Goal: Transaction & Acquisition: Purchase product/service

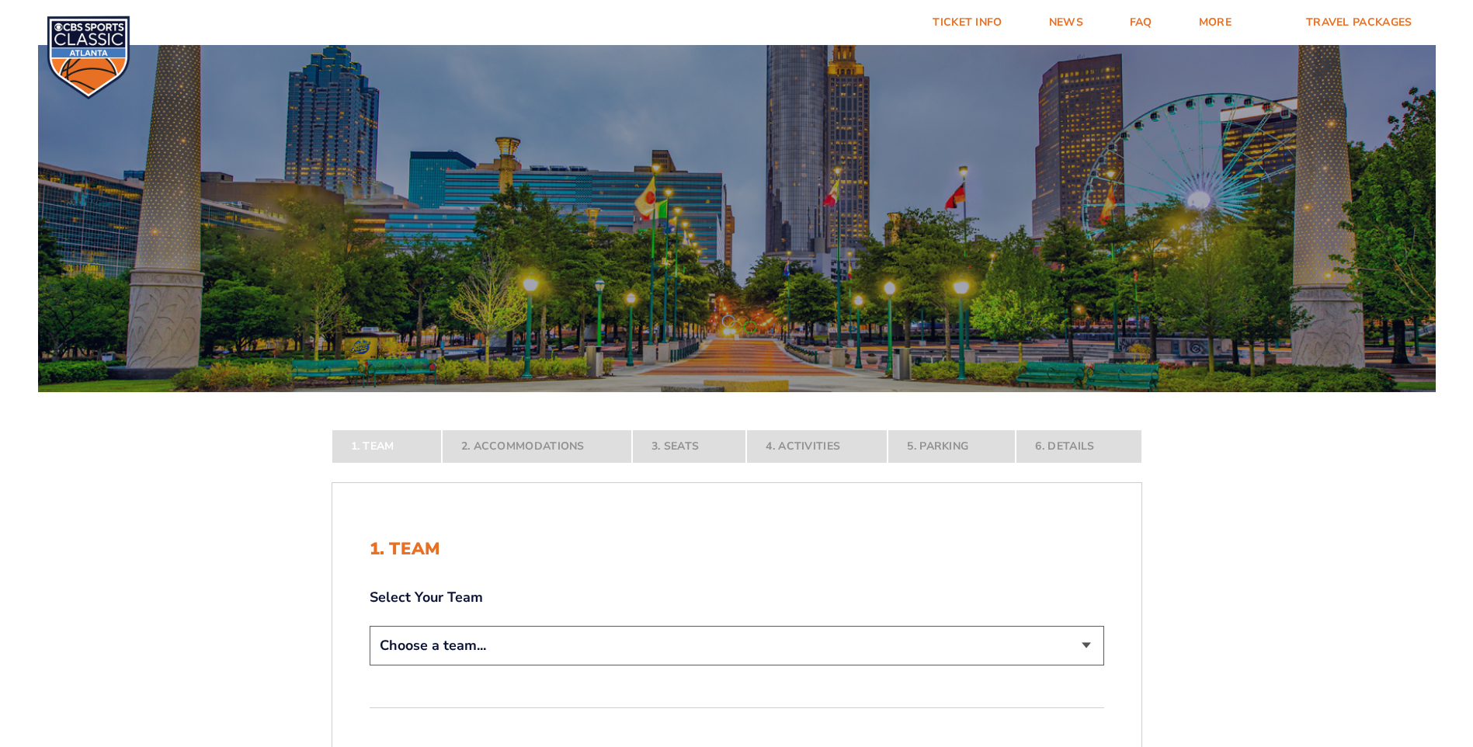
scroll to position [78, 0]
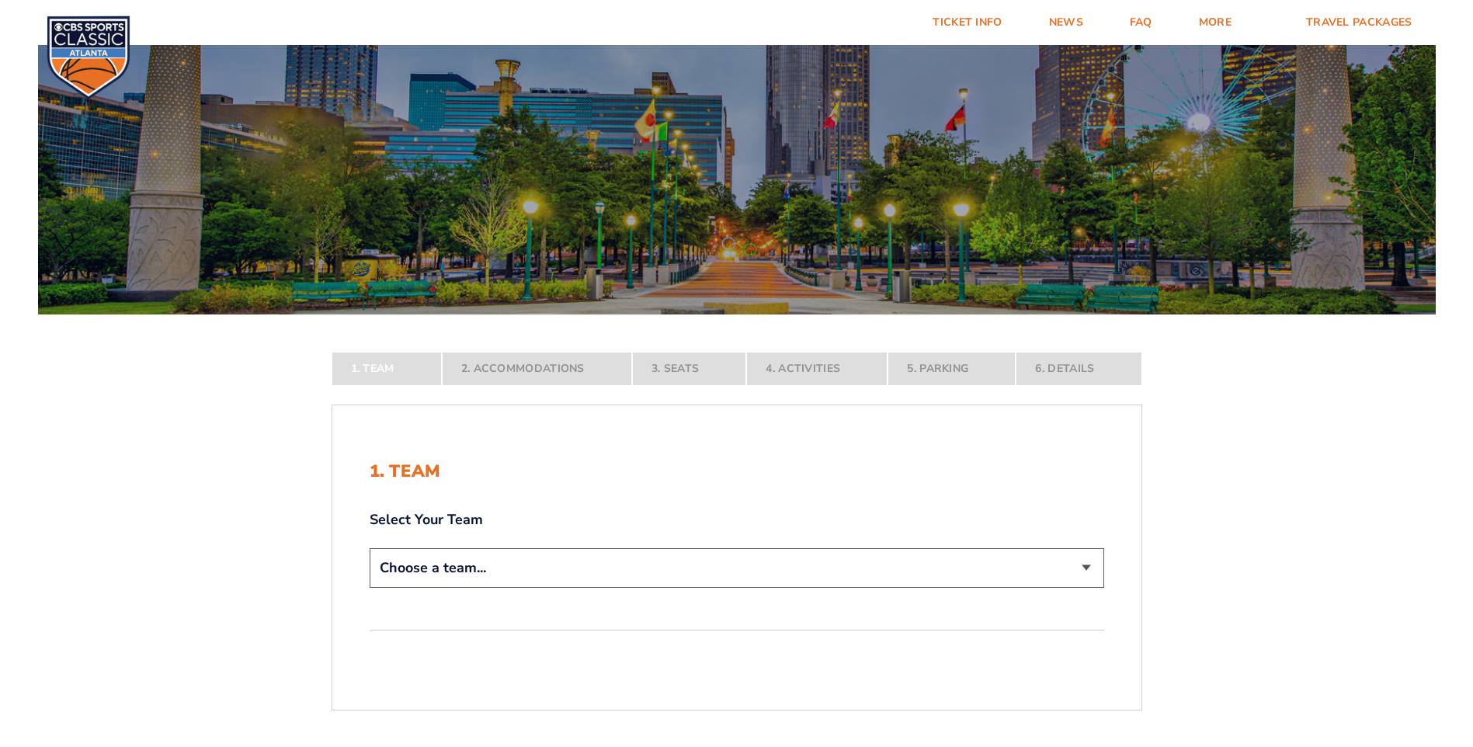
click at [599, 568] on select "Choose a team... [US_STATE] Wildcats [US_STATE] State Buckeyes [US_STATE] Tar H…" at bounding box center [737, 568] width 734 height 40
select select "12756"
click at [370, 588] on select "Choose a team... [US_STATE] Wildcats [US_STATE] State Buckeyes [US_STATE] Tar H…" at bounding box center [737, 568] width 734 height 40
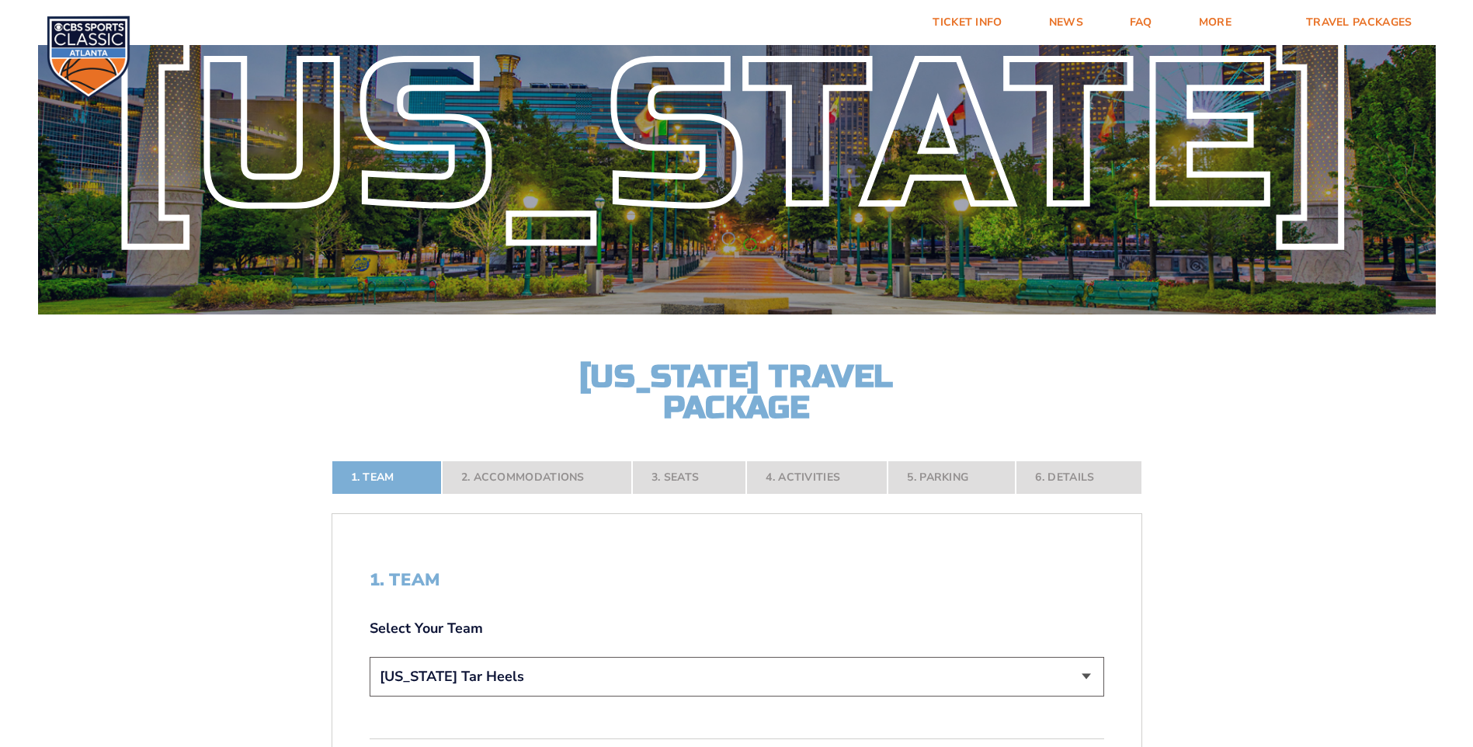
click at [1194, 611] on form "[US_STATE] [US_STATE] Travel Package [US_STATE][GEOGRAPHIC_DATA] [US_STATE] Sta…" at bounding box center [736, 480] width 1473 height 1116
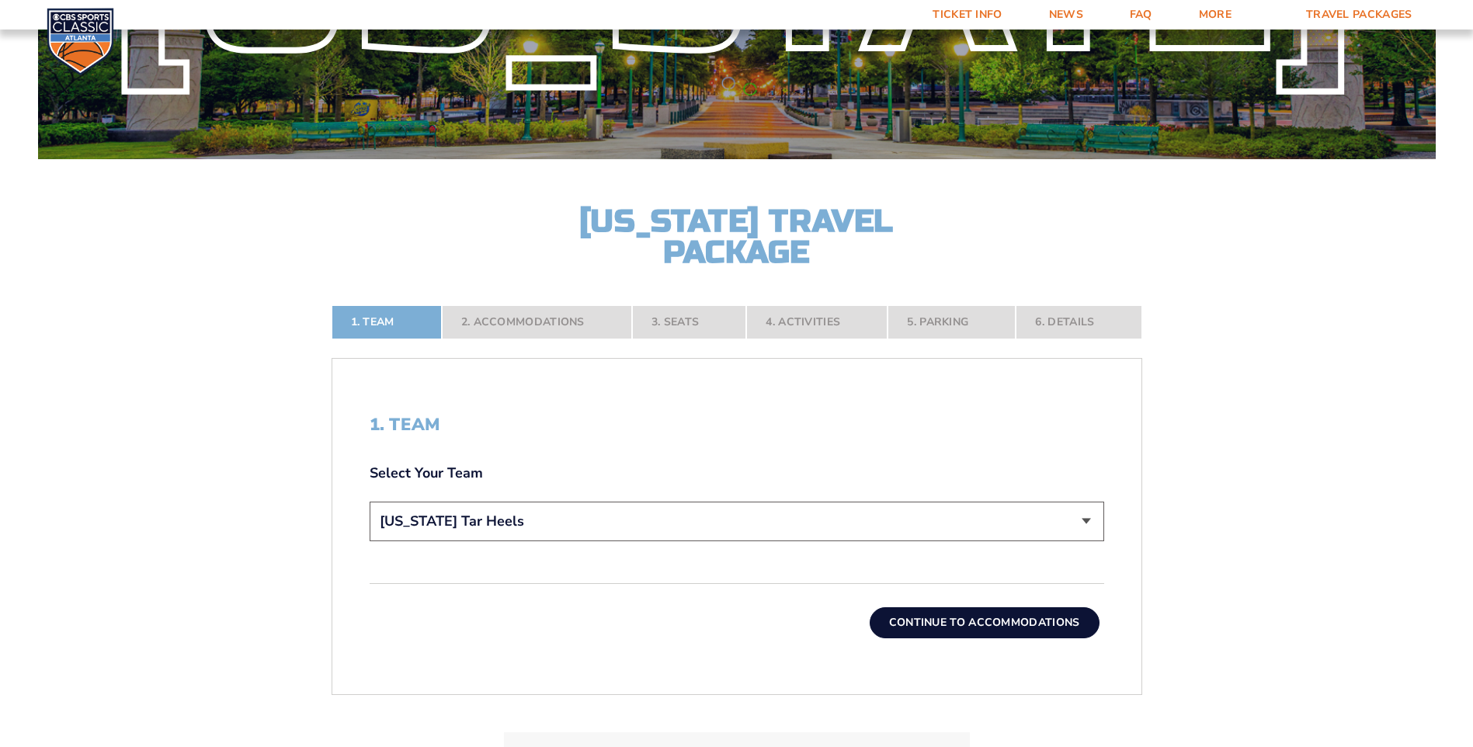
click at [1000, 624] on button "Continue To Accommodations" at bounding box center [985, 622] width 230 height 31
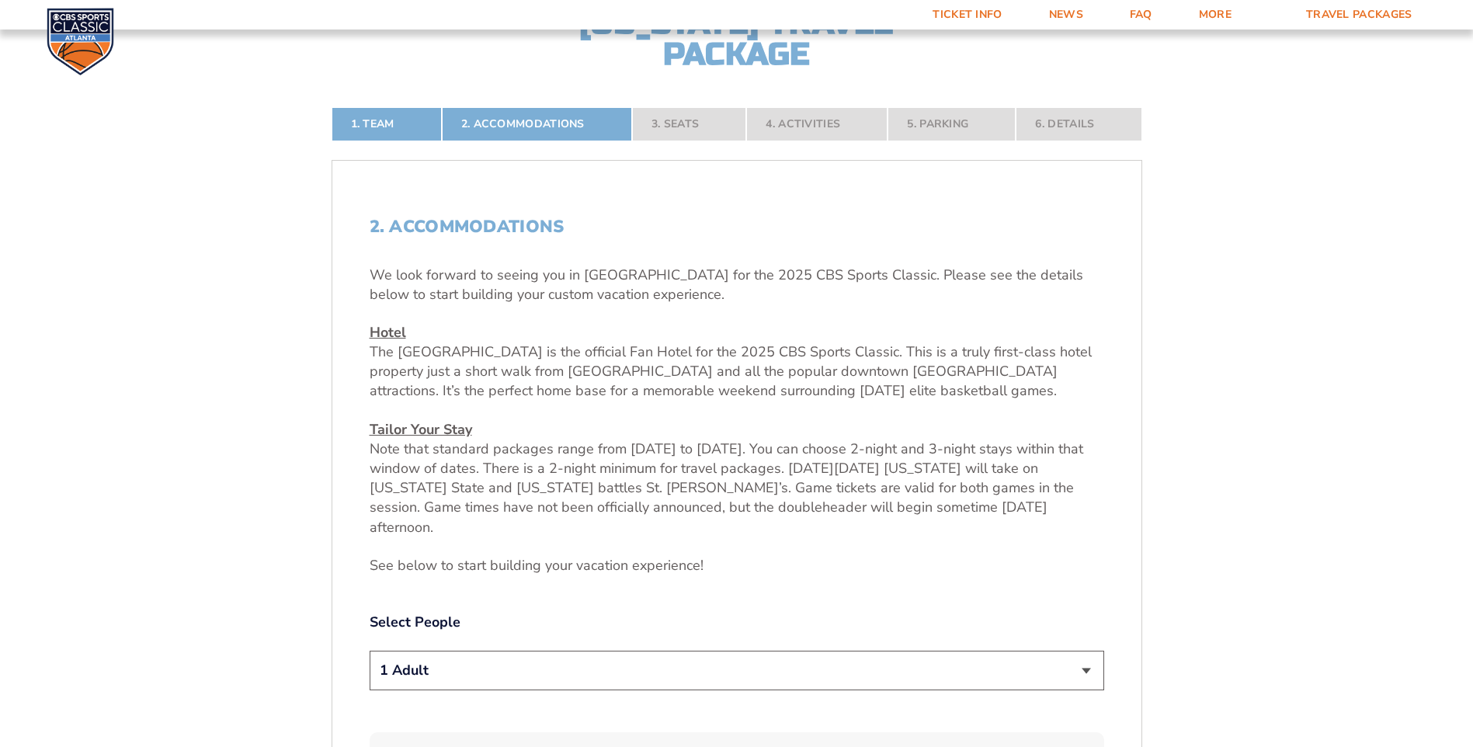
scroll to position [509, 0]
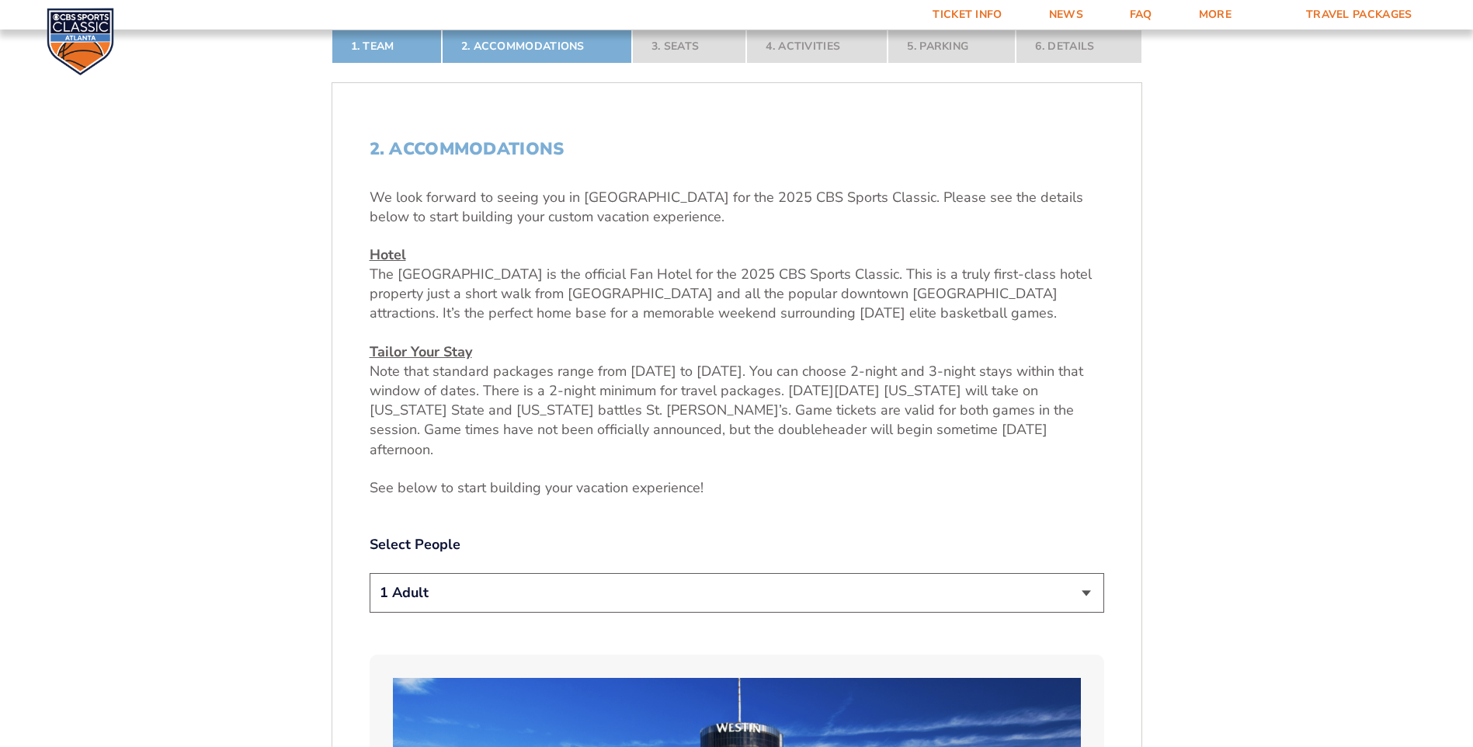
click at [891, 580] on select "1 Adult 2 Adults 3 Adults 4 Adults 2 Adults + 1 Child 2 Adults + 2 Children 2 A…" at bounding box center [737, 593] width 734 height 40
select select "2 Adults + 1 Child"
click at [370, 573] on select "1 Adult 2 Adults 3 Adults 4 Adults 2 Adults + 1 Child 2 Adults + 2 Children 2 A…" at bounding box center [737, 593] width 734 height 40
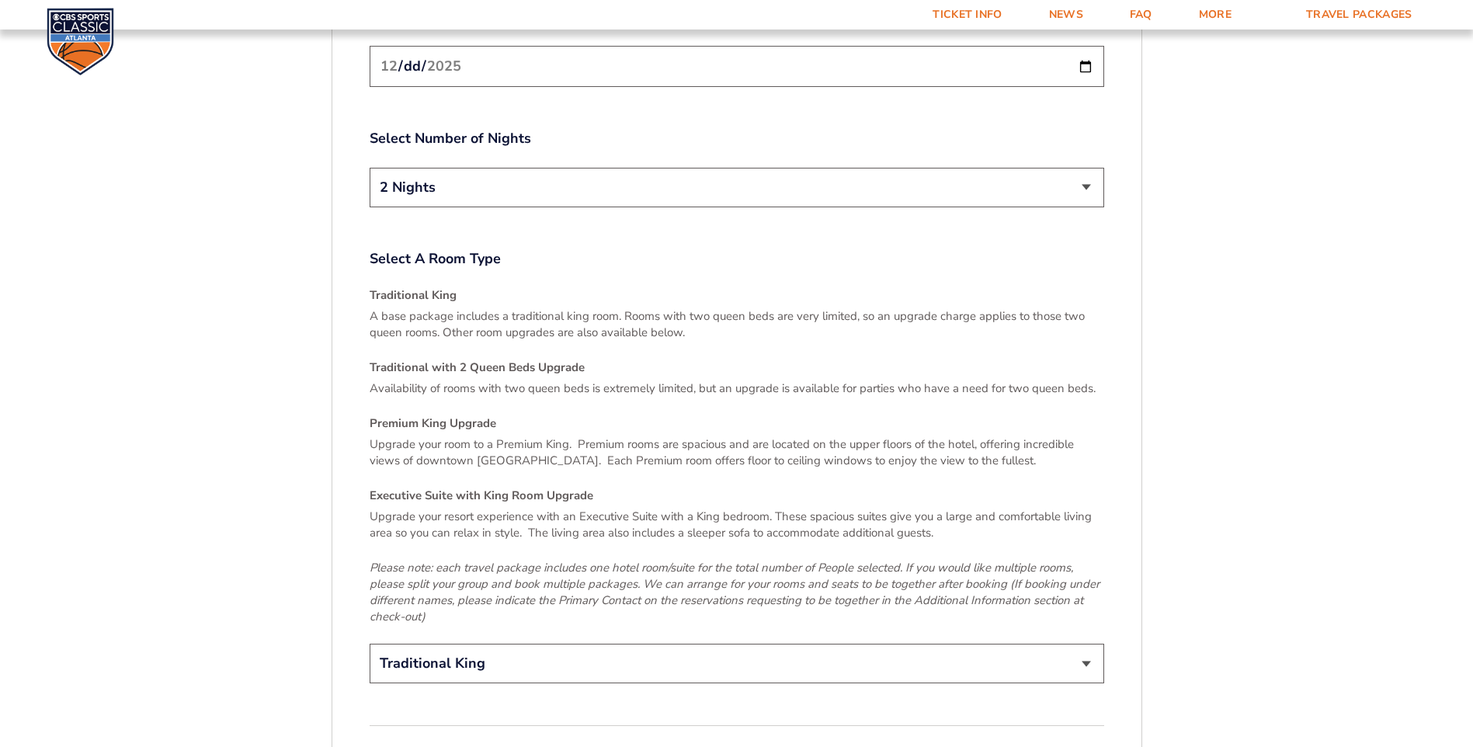
scroll to position [2217, 0]
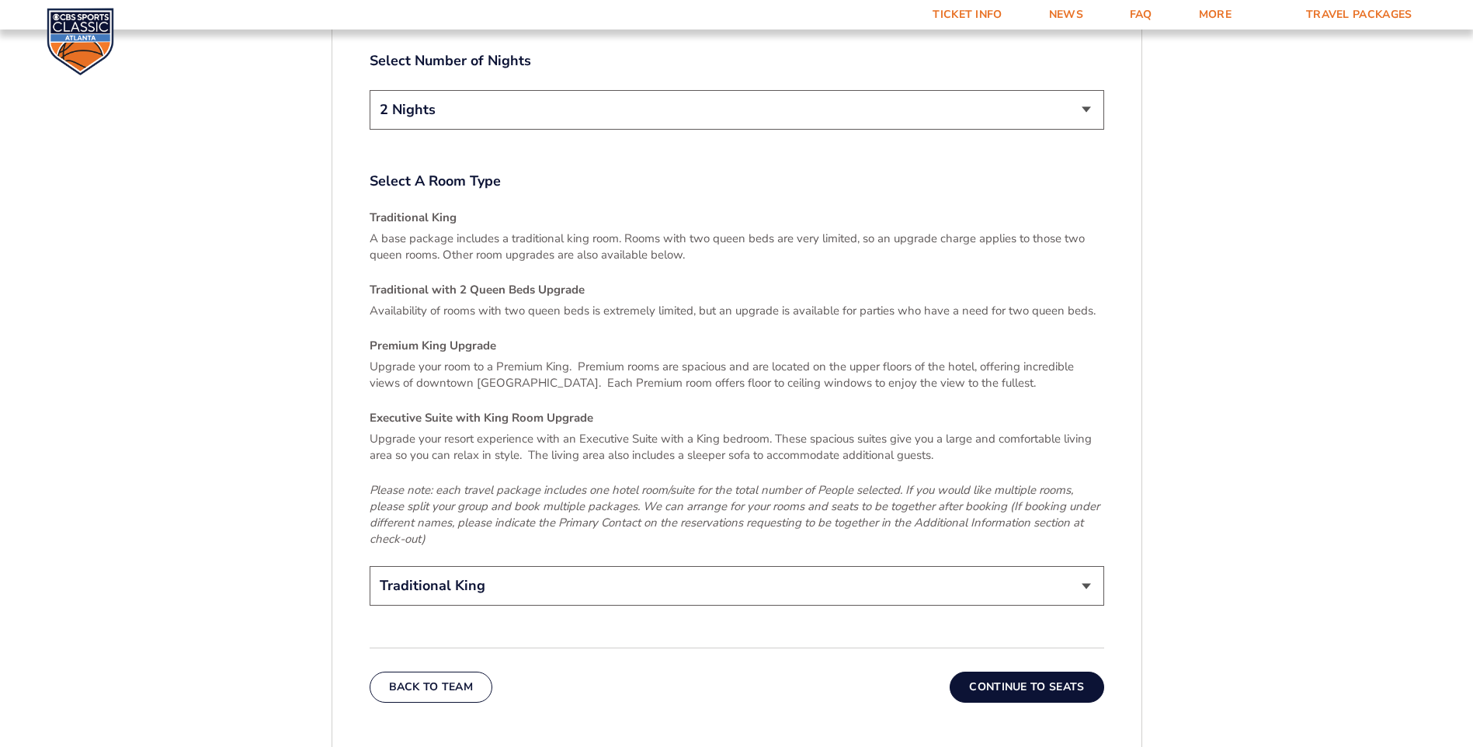
click at [1008, 566] on select "Traditional King Traditional with 2 Queen Beds Upgrade (+$45 per night) Premium…" at bounding box center [737, 586] width 734 height 40
click at [992, 672] on button "Continue To Seats" at bounding box center [1027, 687] width 154 height 31
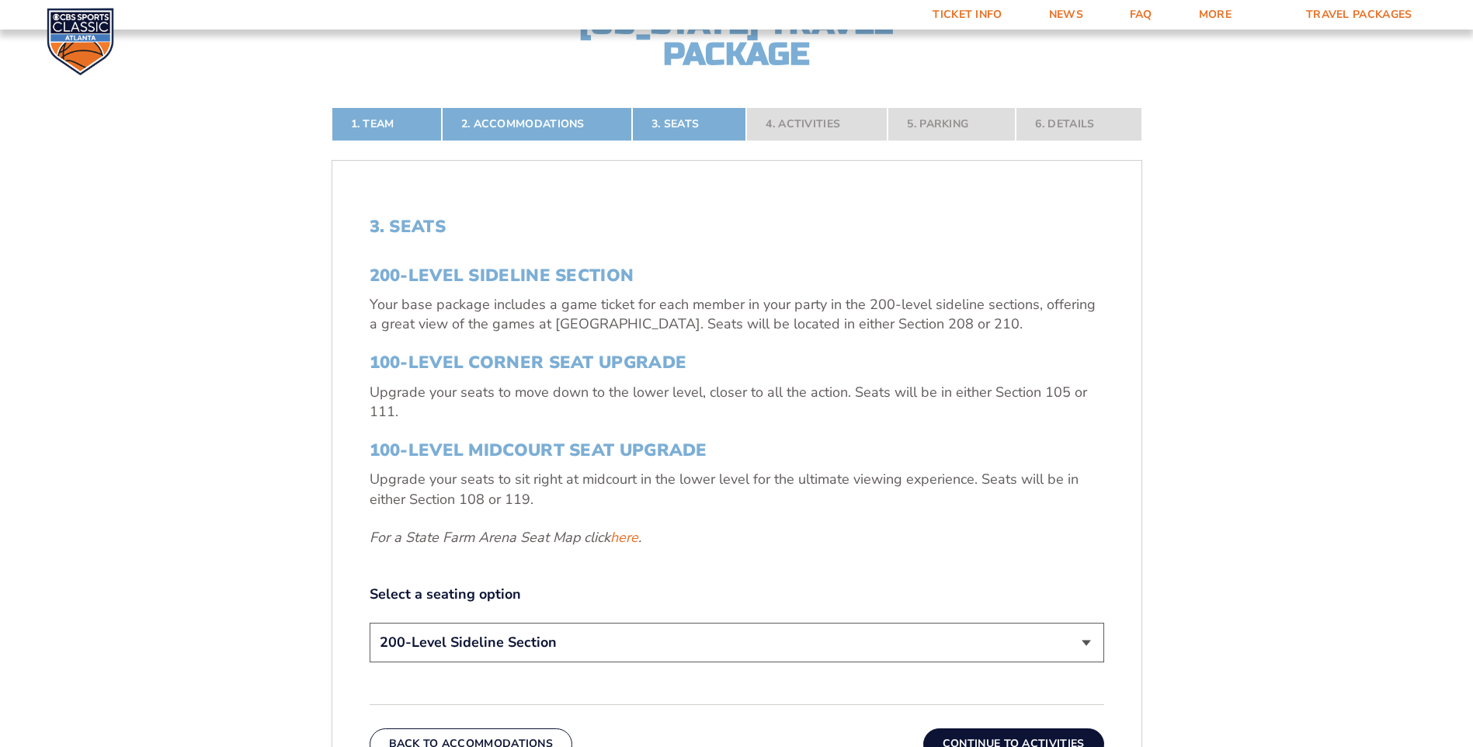
scroll to position [586, 0]
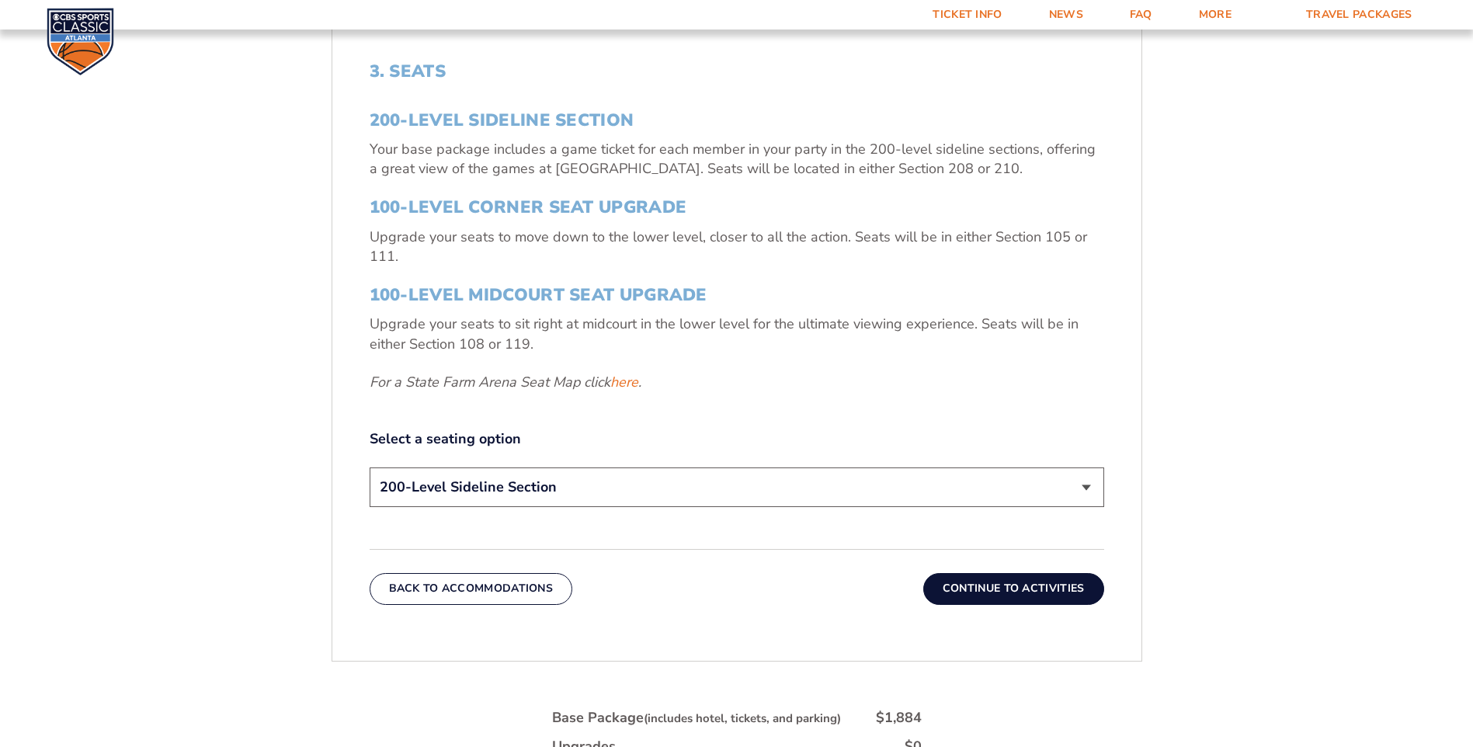
click at [1011, 582] on button "Continue To Activities" at bounding box center [1013, 588] width 181 height 31
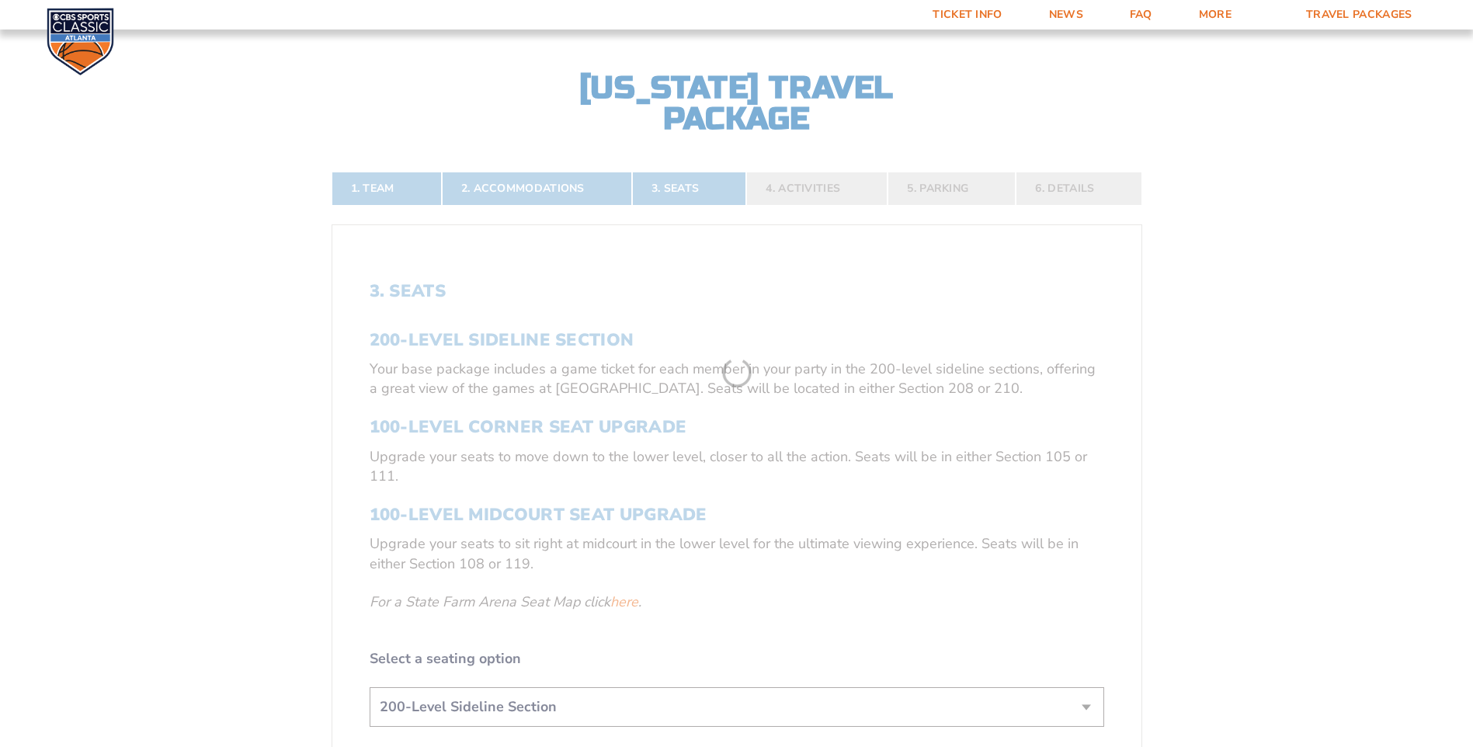
scroll to position [353, 0]
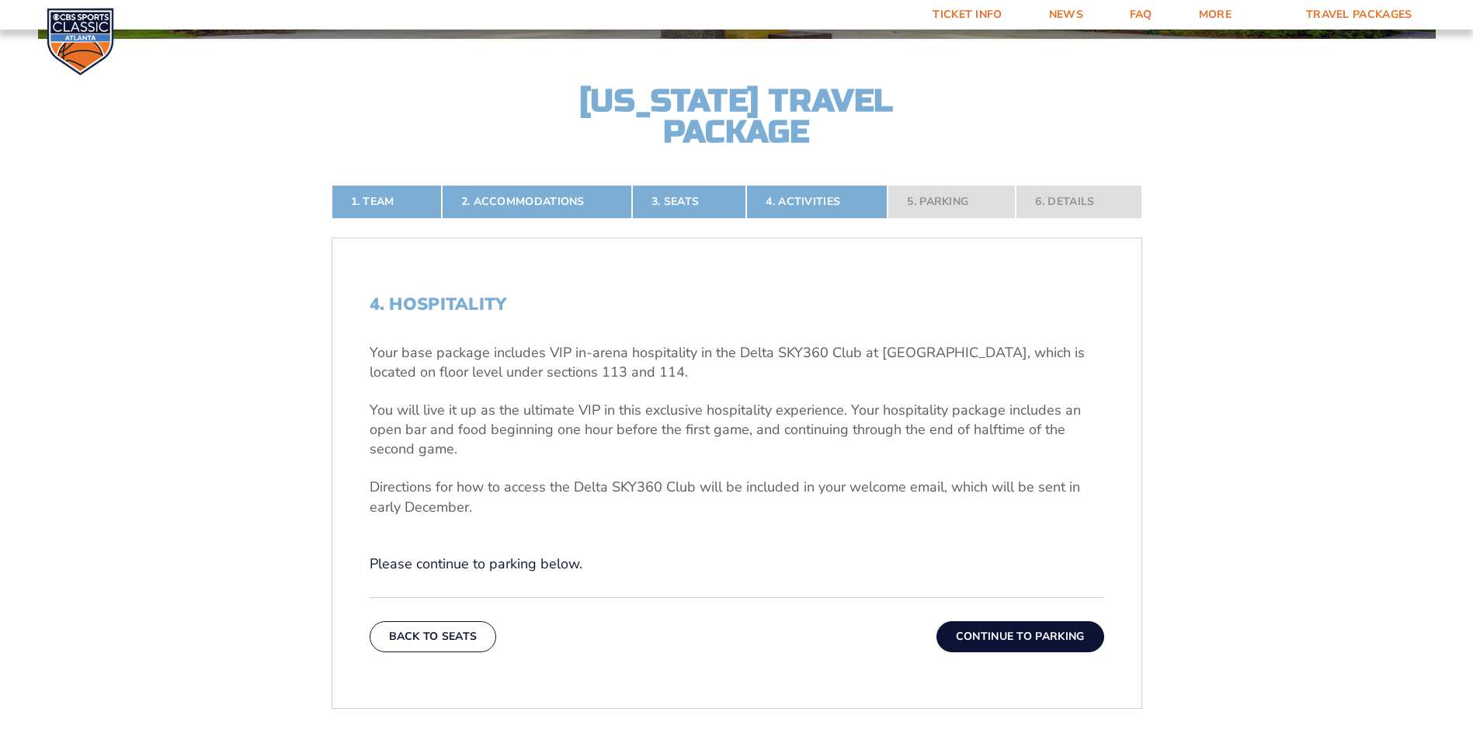
click at [1002, 634] on button "Continue To Parking" at bounding box center [1020, 636] width 168 height 31
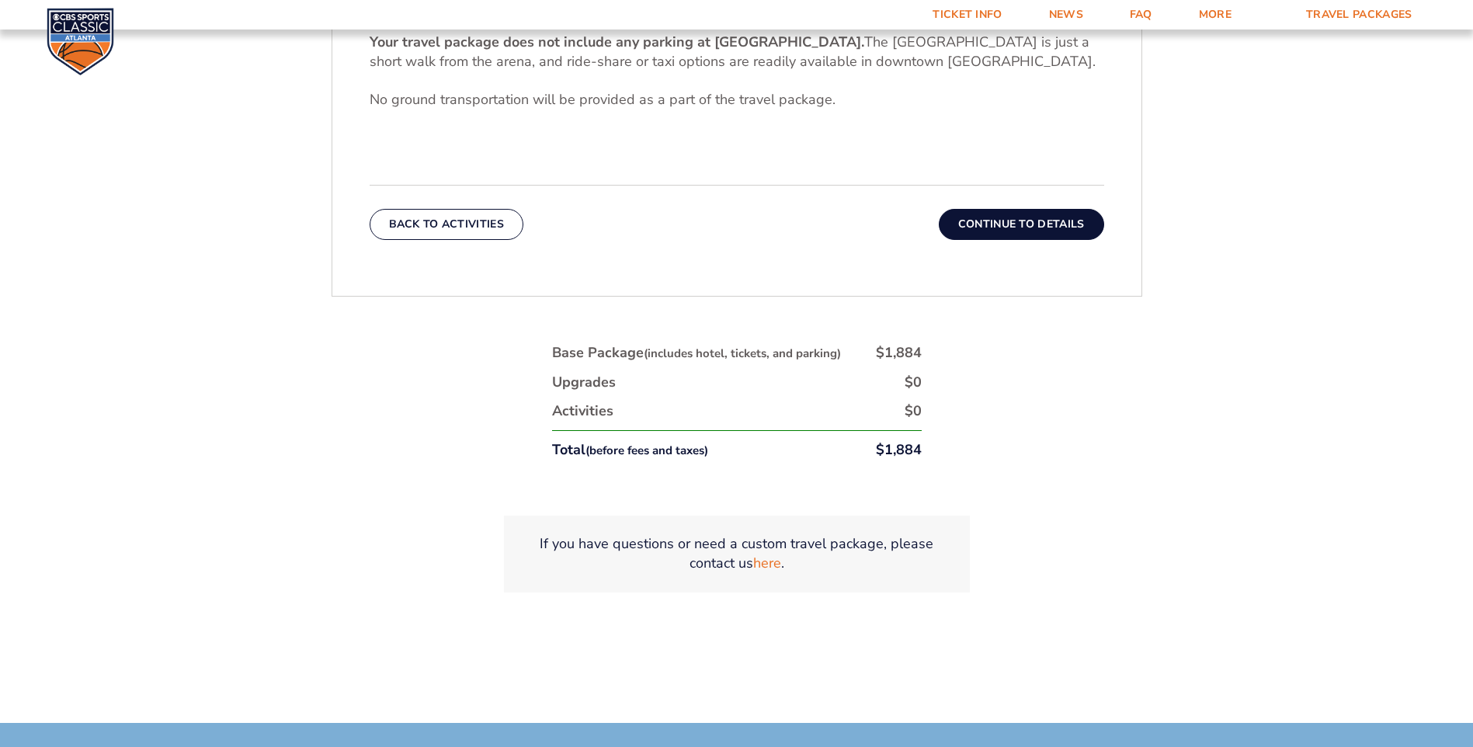
scroll to position [586, 0]
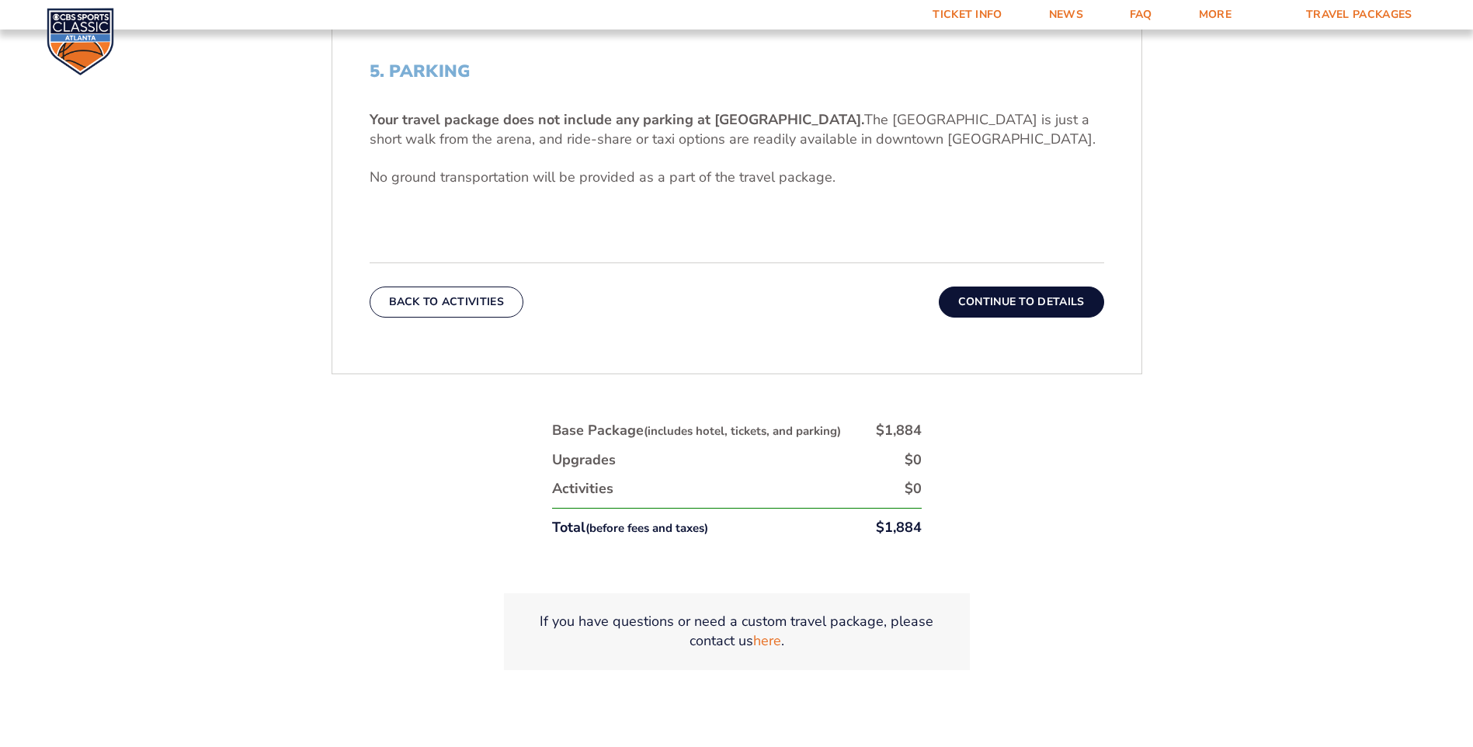
click at [1059, 298] on button "Continue To Details" at bounding box center [1021, 301] width 165 height 31
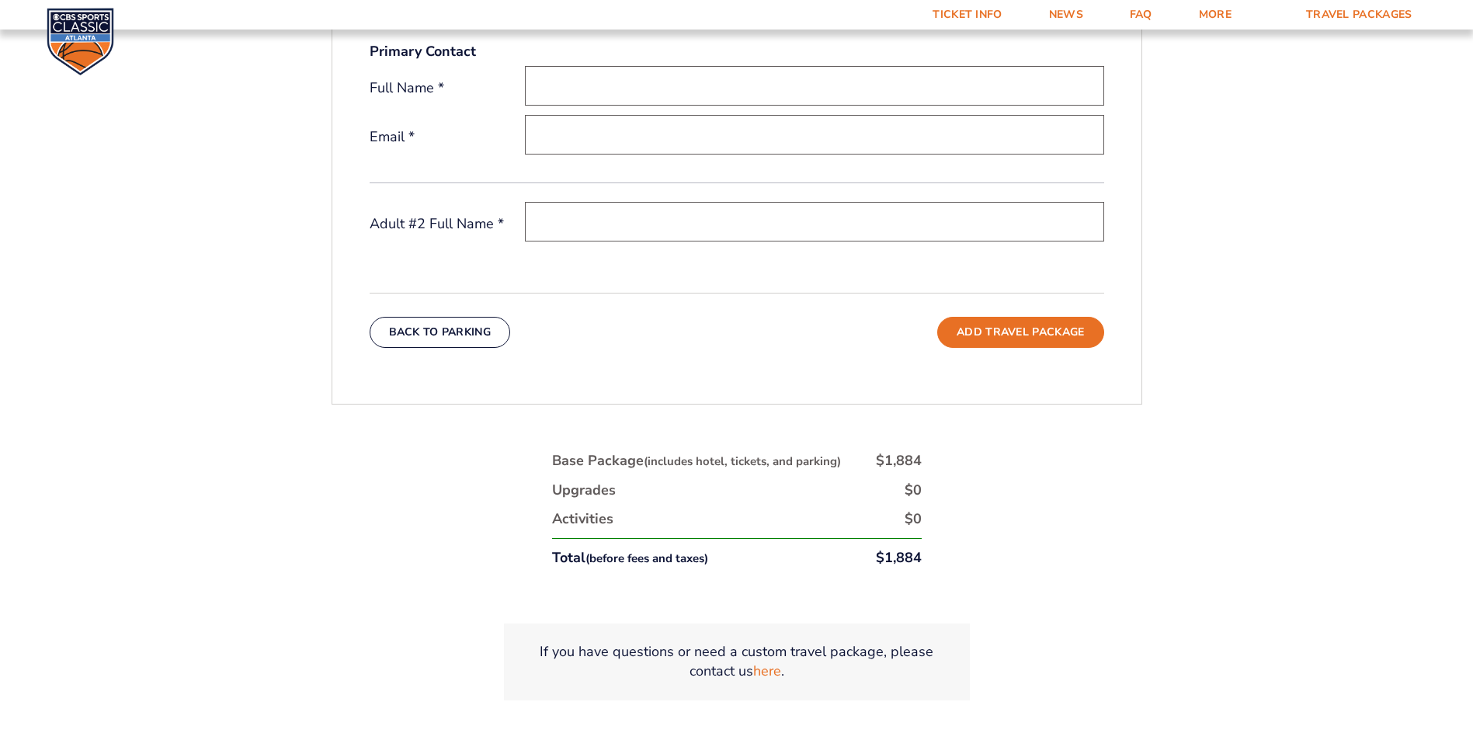
scroll to position [509, 0]
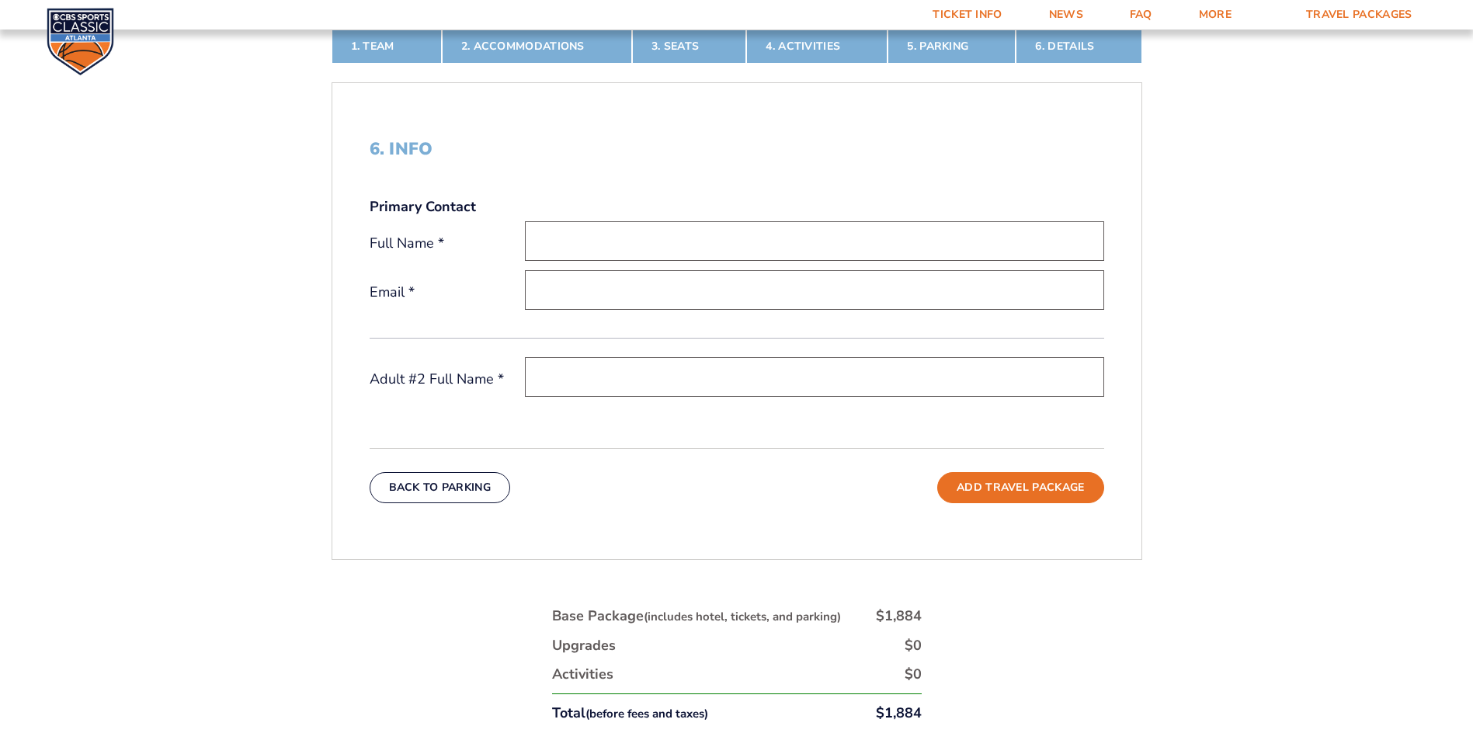
click at [705, 242] on input "text" at bounding box center [814, 241] width 579 height 40
type input "[PERSON_NAME]"
type input "[EMAIL_ADDRESS][DOMAIN_NAME]"
type input "S"
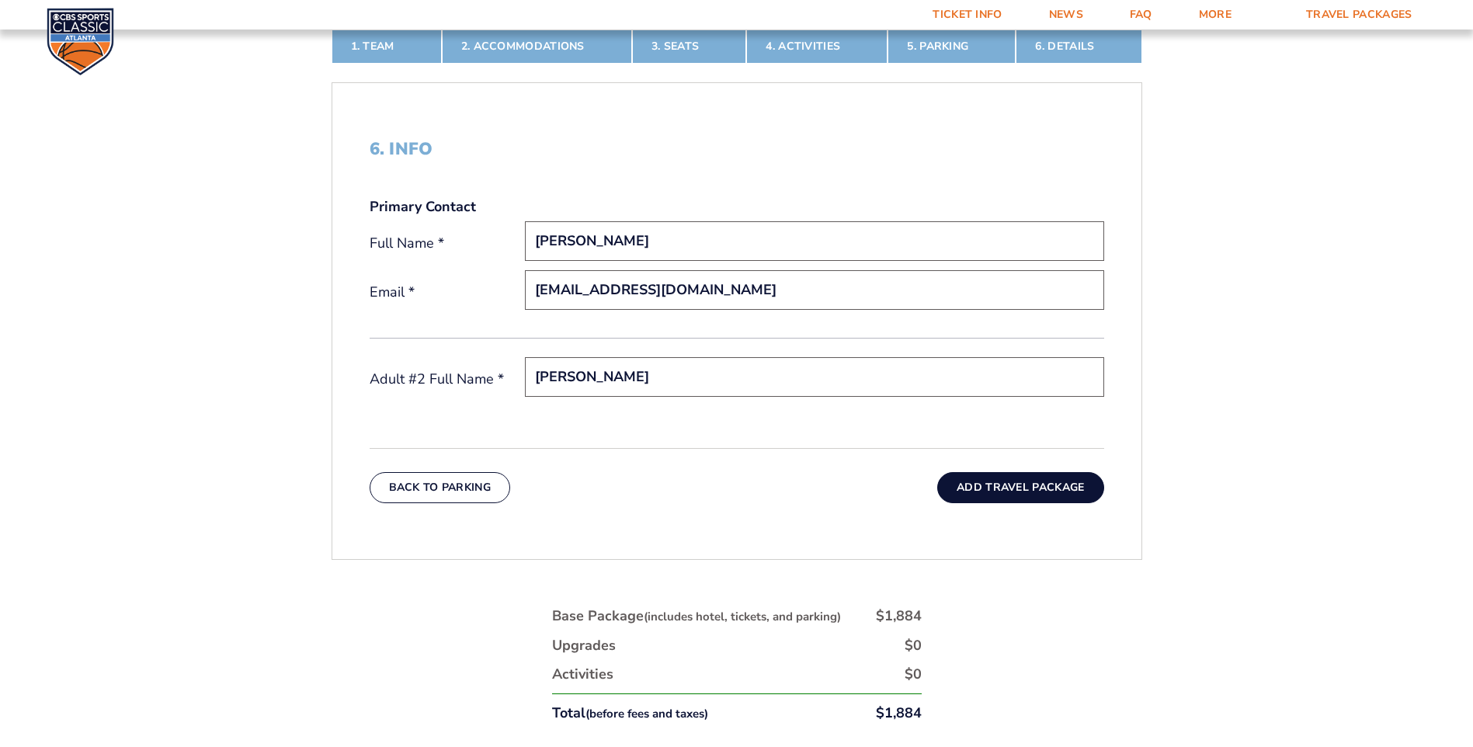
type input "[PERSON_NAME]"
click at [1068, 490] on button "Add Travel Package" at bounding box center [1020, 487] width 166 height 31
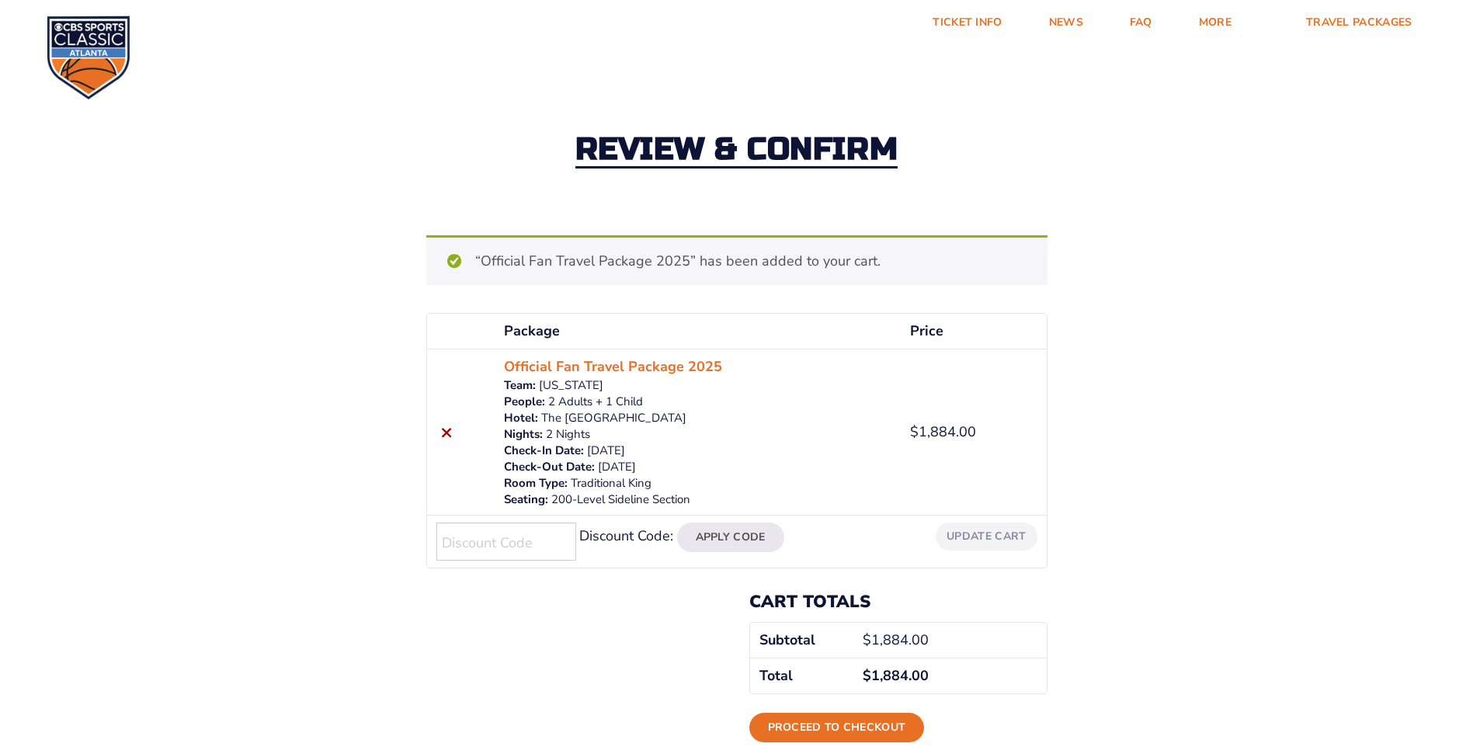
click at [185, 569] on div "Review & Confirm “Official Fan Travel Package 2025” has been added to your cart…" at bounding box center [736, 417] width 1473 height 700
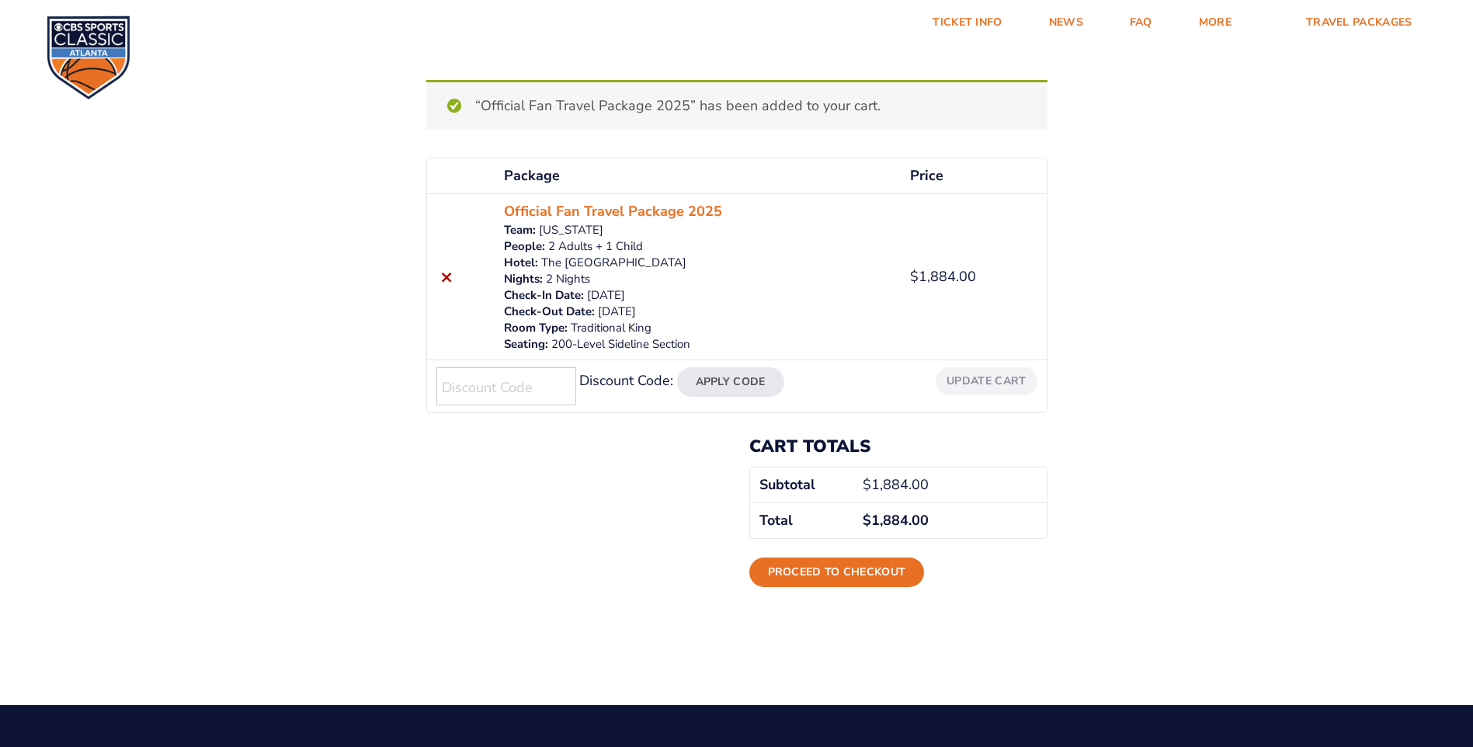
scroll to position [78, 0]
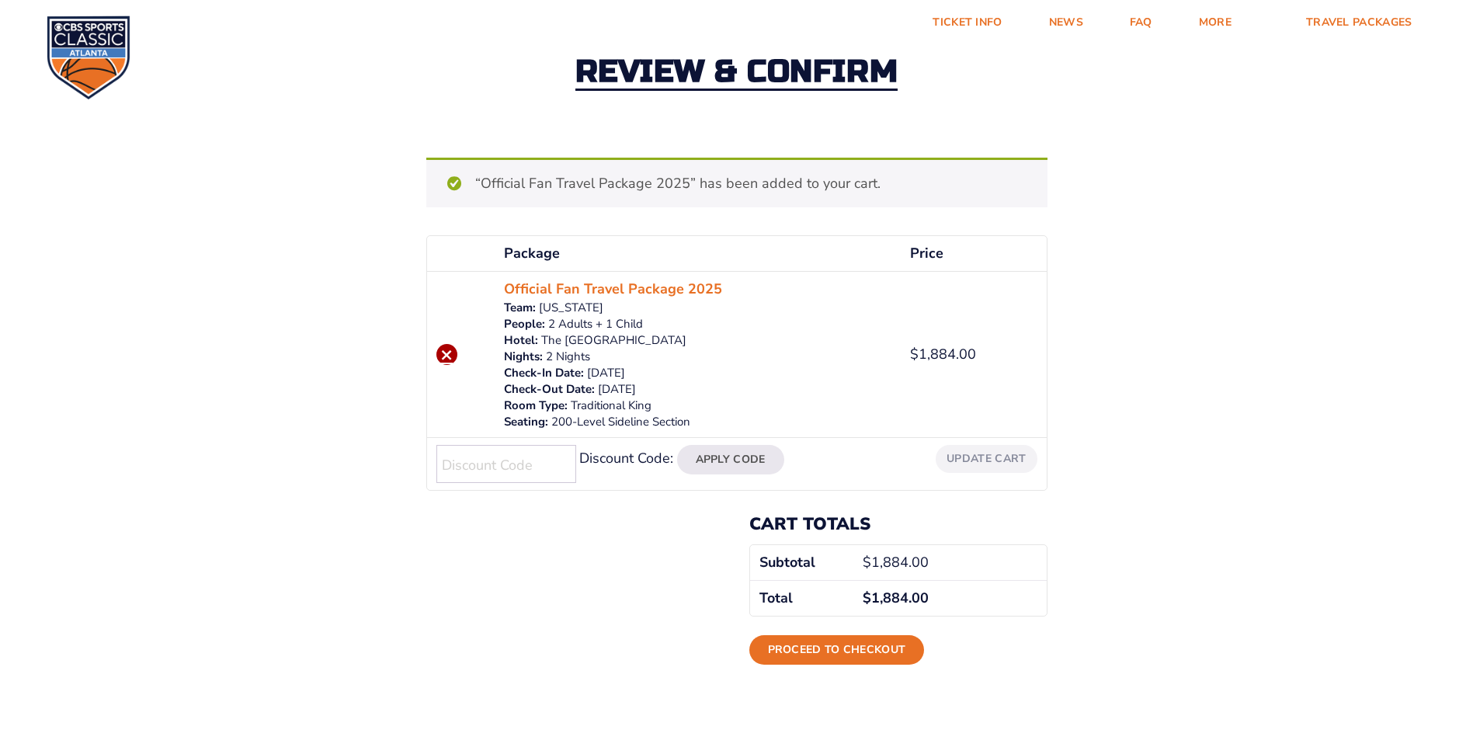
click at [448, 349] on link "×" at bounding box center [446, 354] width 21 height 21
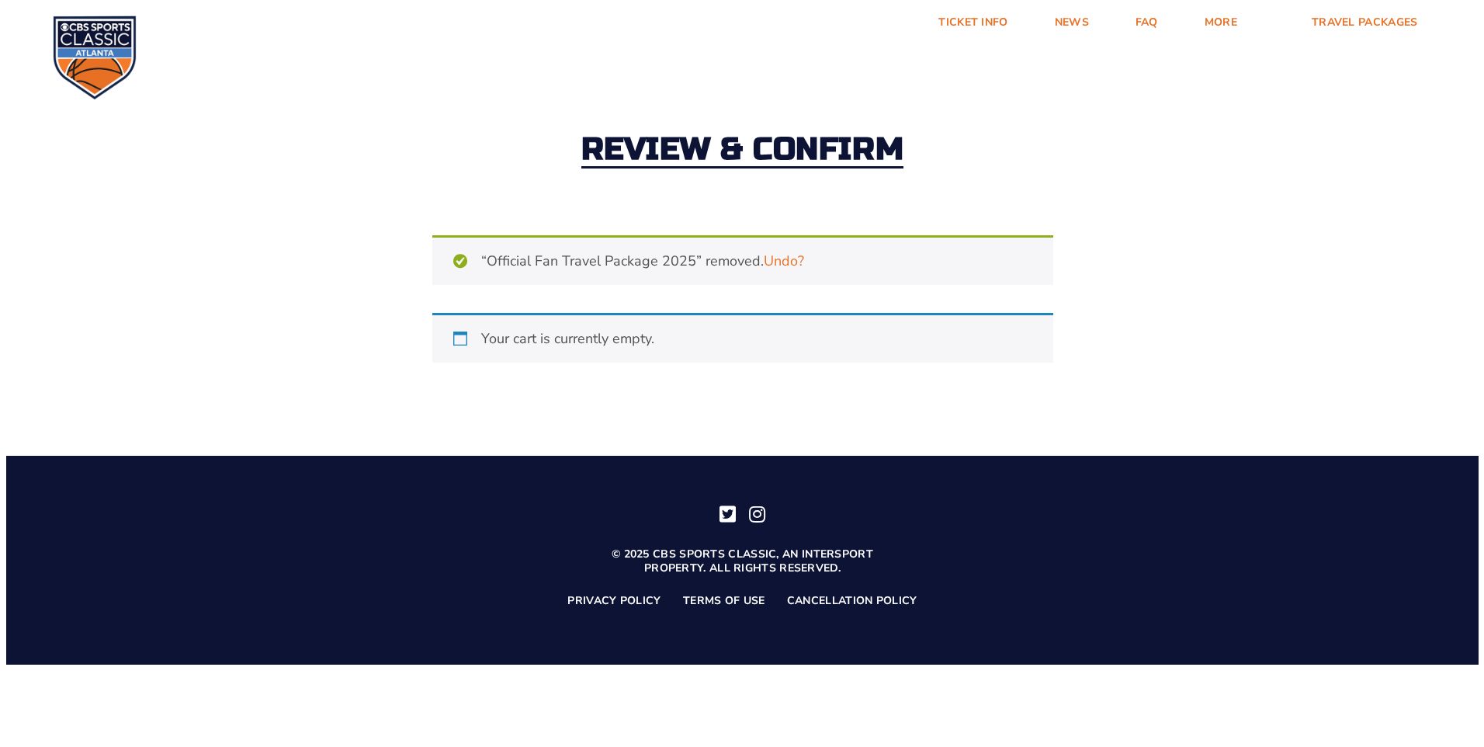
scroll to position [0, 0]
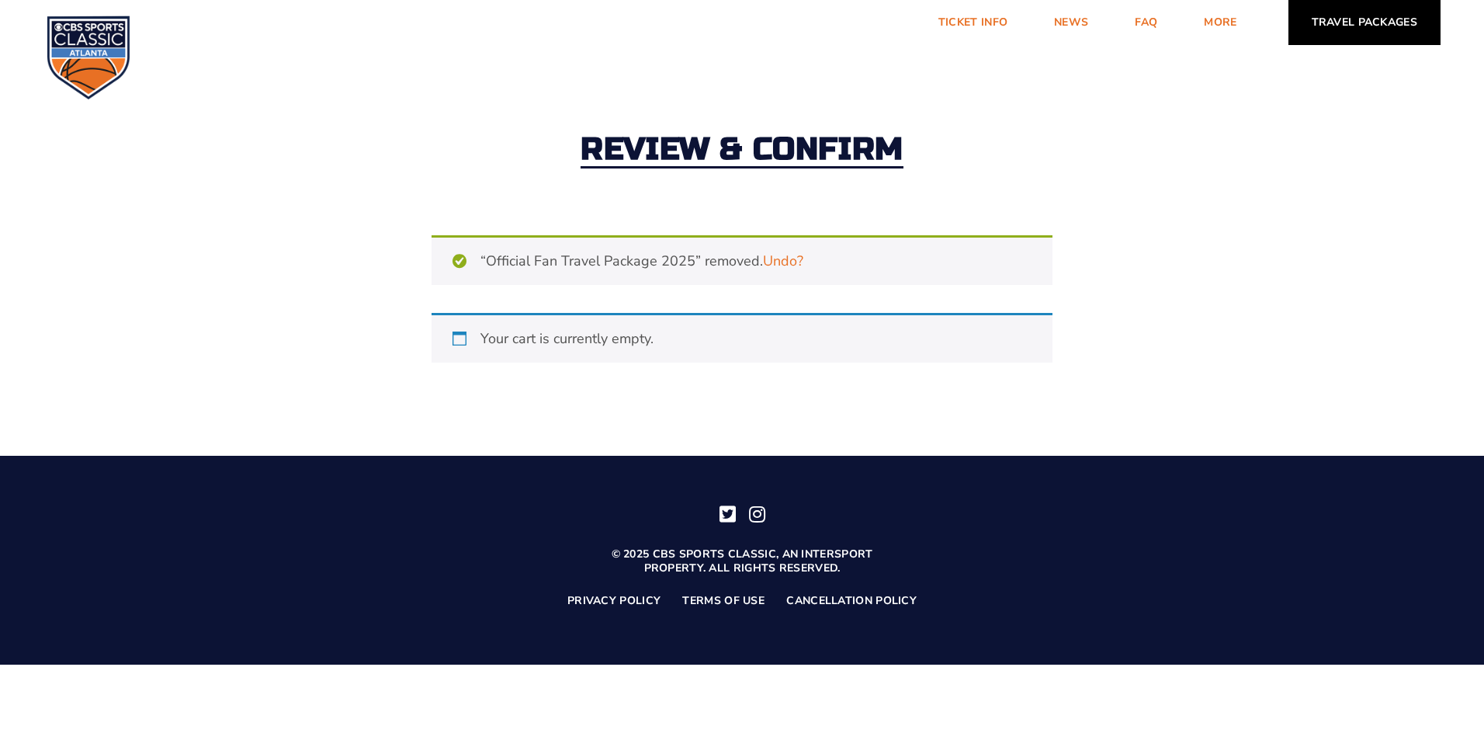
click at [1417, 28] on link "Travel Packages" at bounding box center [1365, 22] width 153 height 45
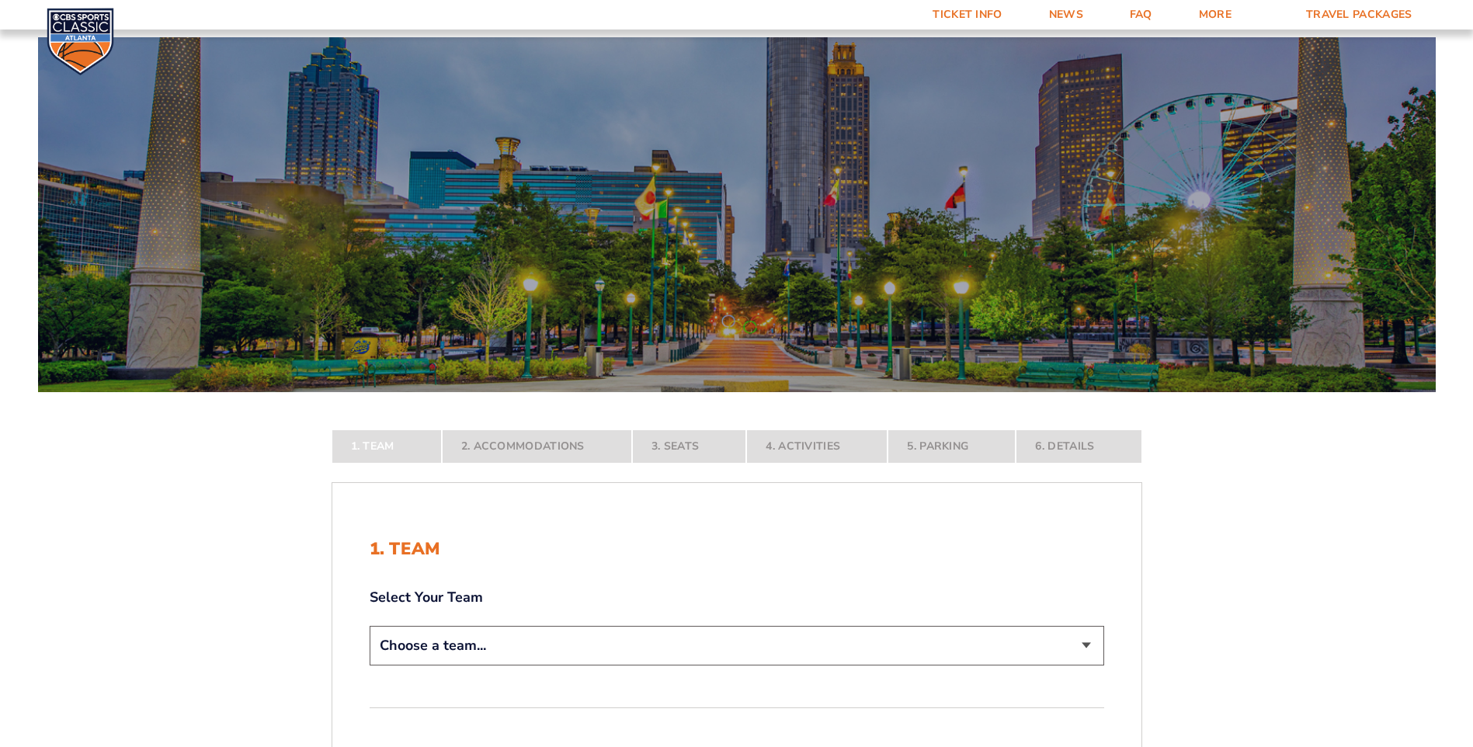
scroll to position [233, 0]
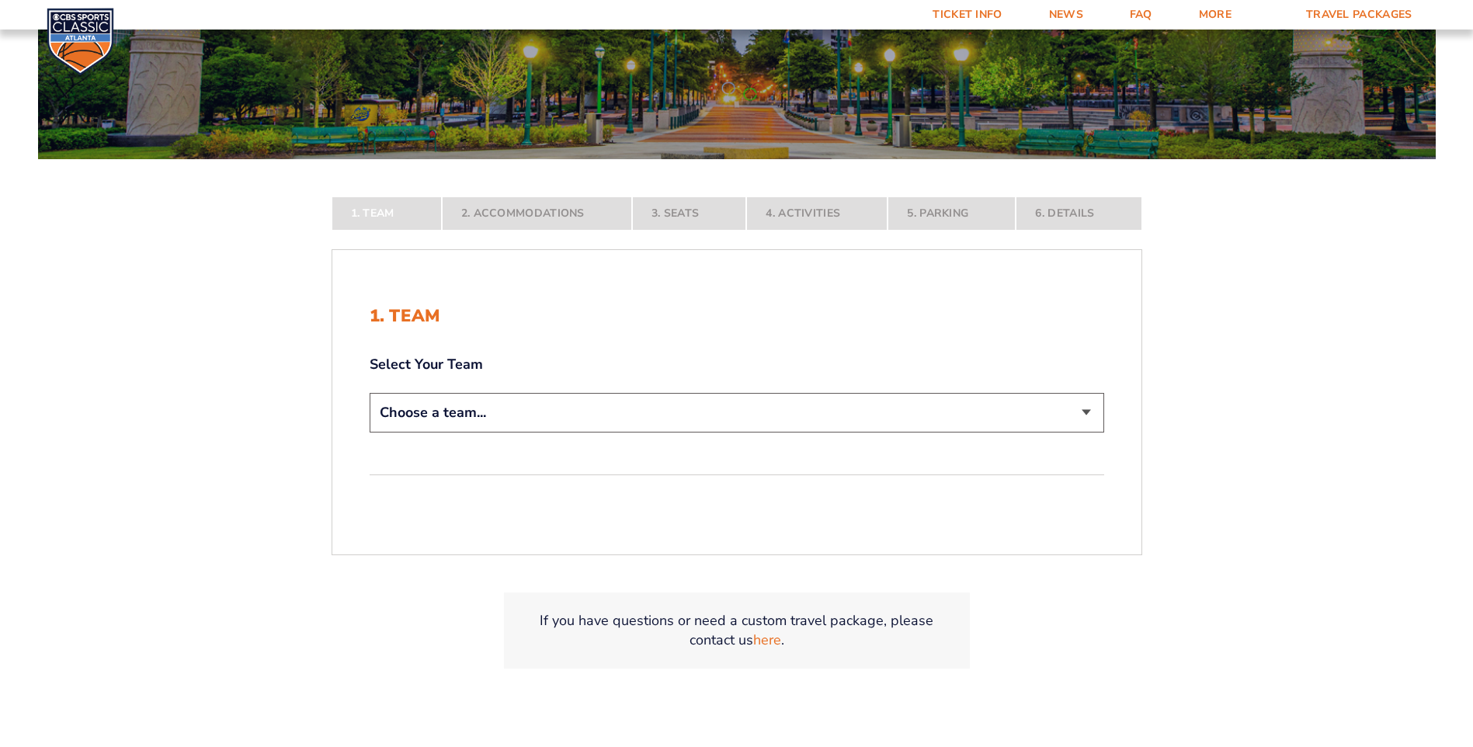
click at [483, 415] on select "Choose a team... [US_STATE] Wildcats [US_STATE] State Buckeyes [US_STATE] Tar H…" at bounding box center [737, 413] width 734 height 40
select select "12756"
click at [370, 432] on select "Choose a team... [US_STATE] Wildcats [US_STATE] State Buckeyes [US_STATE] Tar H…" at bounding box center [737, 413] width 734 height 40
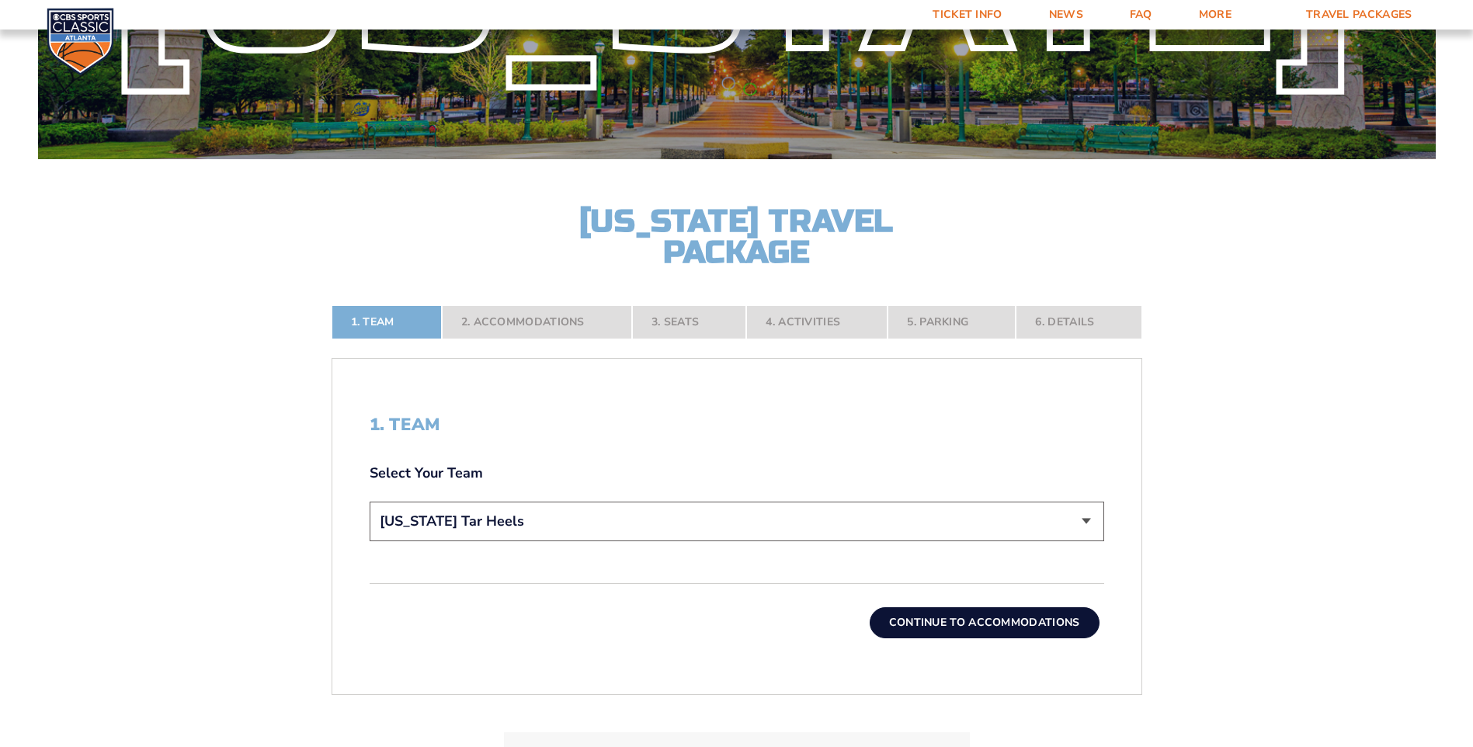
click at [956, 630] on button "Continue To Accommodations" at bounding box center [985, 622] width 230 height 31
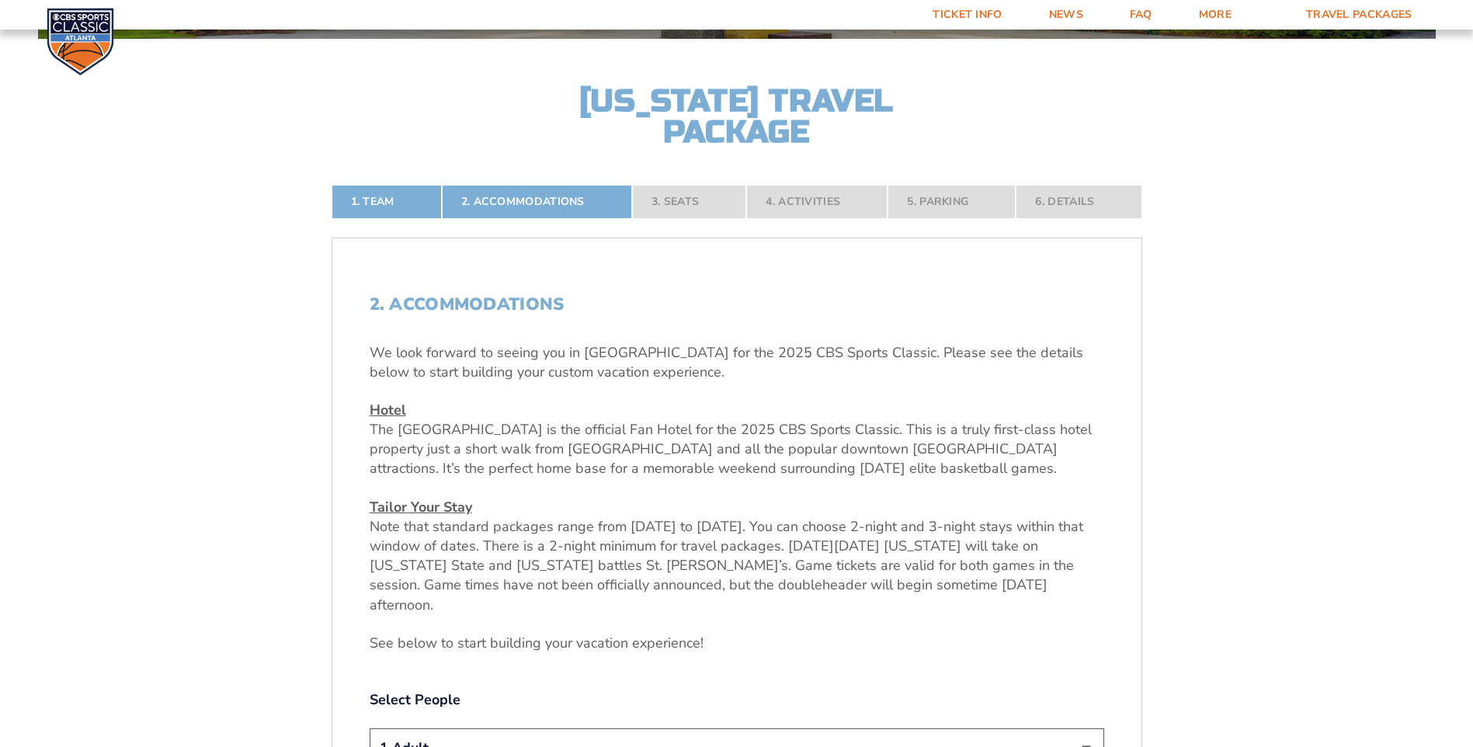
scroll to position [586, 0]
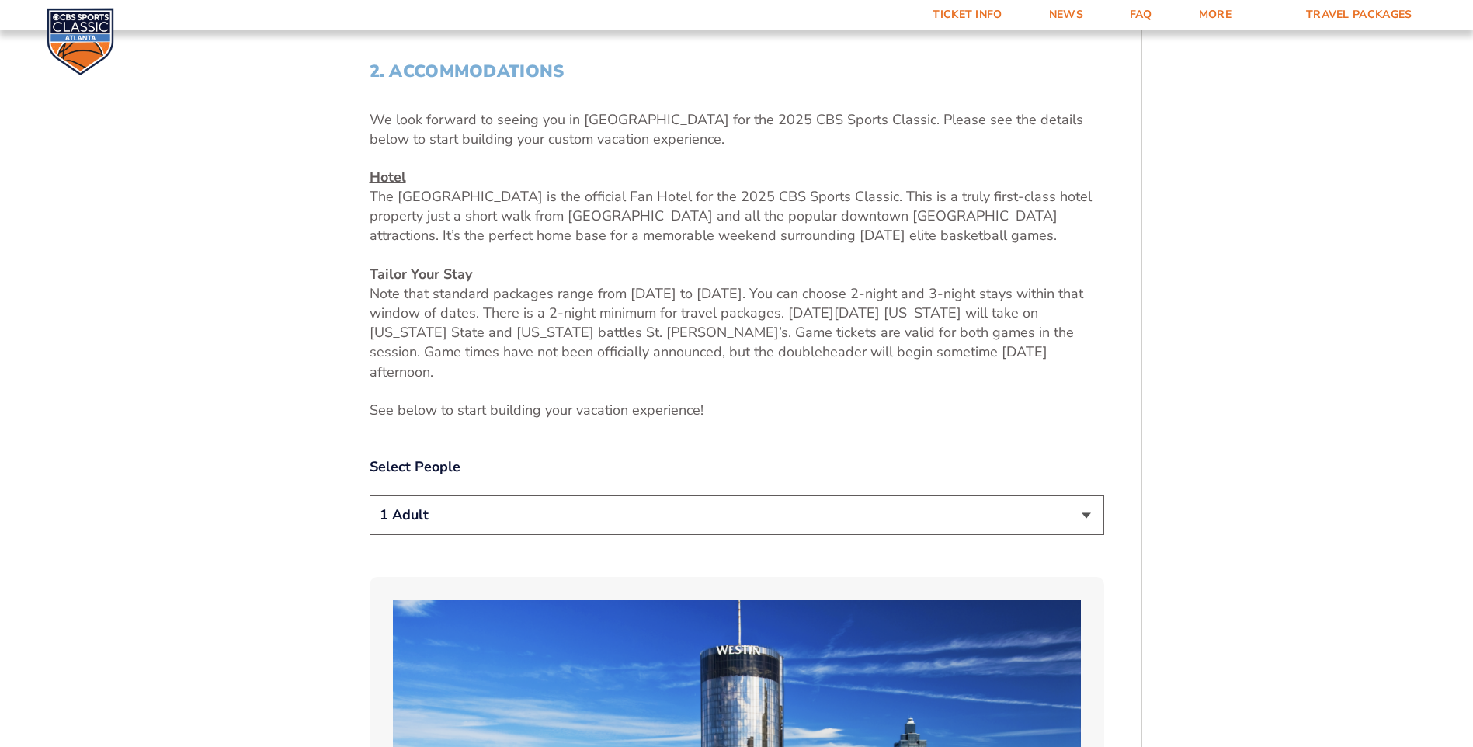
click at [423, 495] on select "1 Adult 2 Adults 3 Adults 4 Adults 2 Adults + 1 Child 2 Adults + 2 Children 2 A…" at bounding box center [737, 515] width 734 height 40
select select "2 Adults + 1 Child"
click at [370, 495] on select "1 Adult 2 Adults 3 Adults 4 Adults 2 Adults + 1 Child 2 Adults + 2 Children 2 A…" at bounding box center [737, 515] width 734 height 40
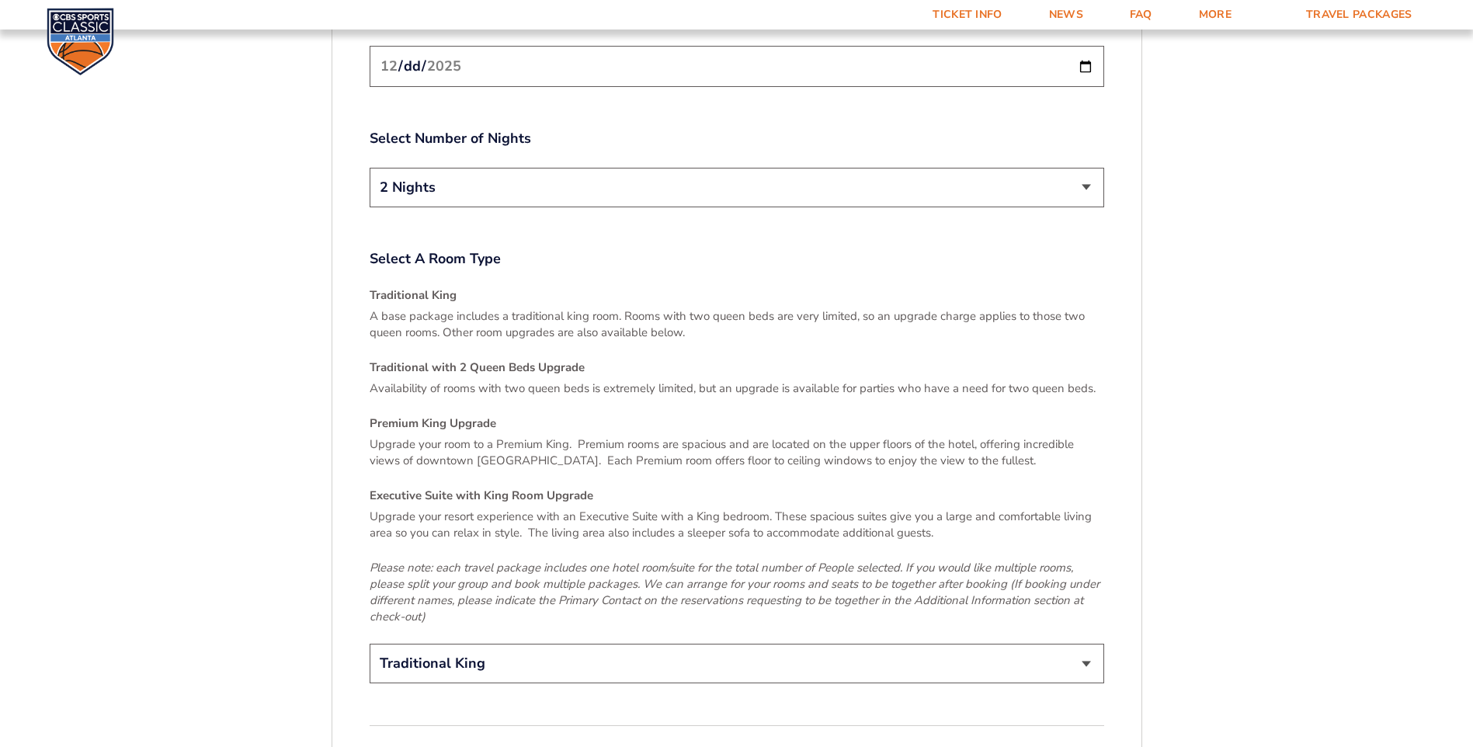
scroll to position [2217, 0]
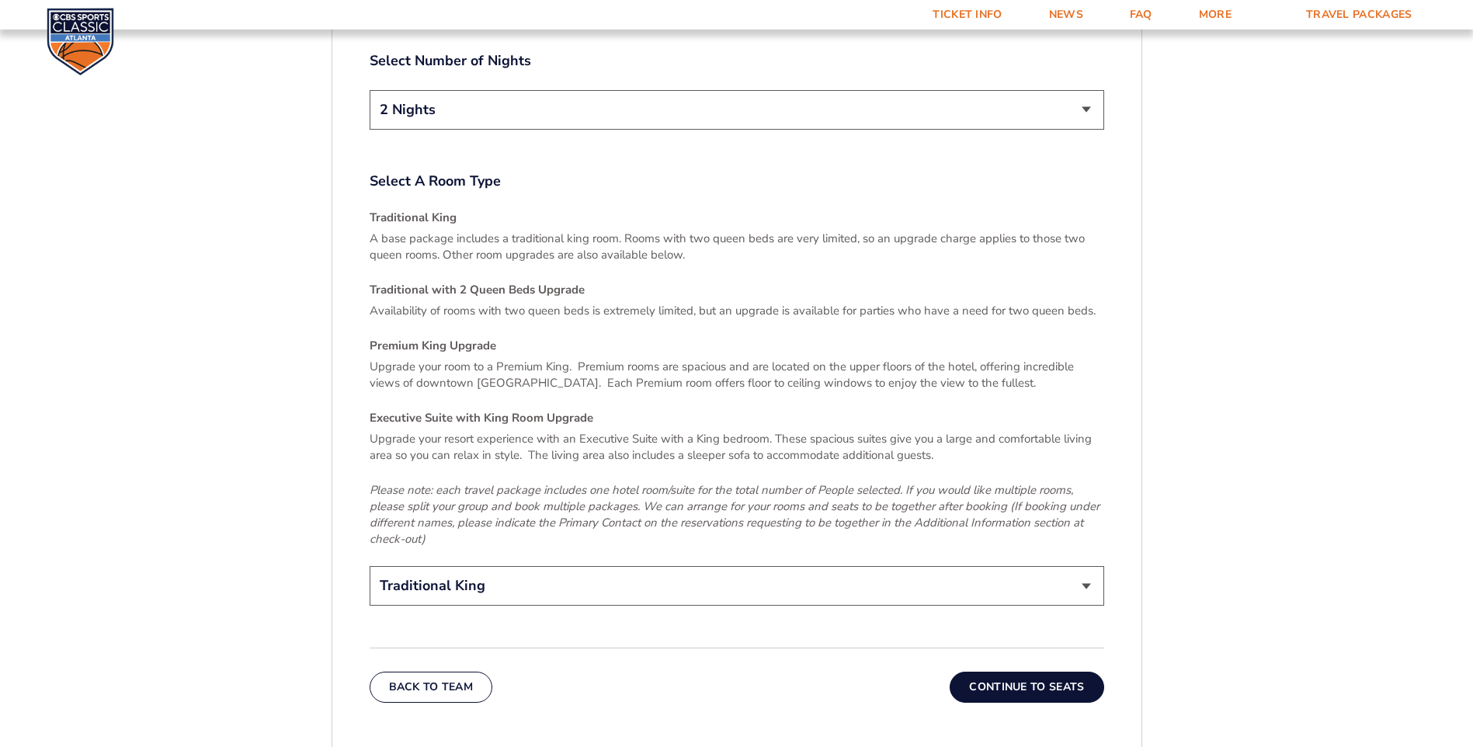
click at [1035, 672] on button "Continue To Seats" at bounding box center [1027, 687] width 154 height 31
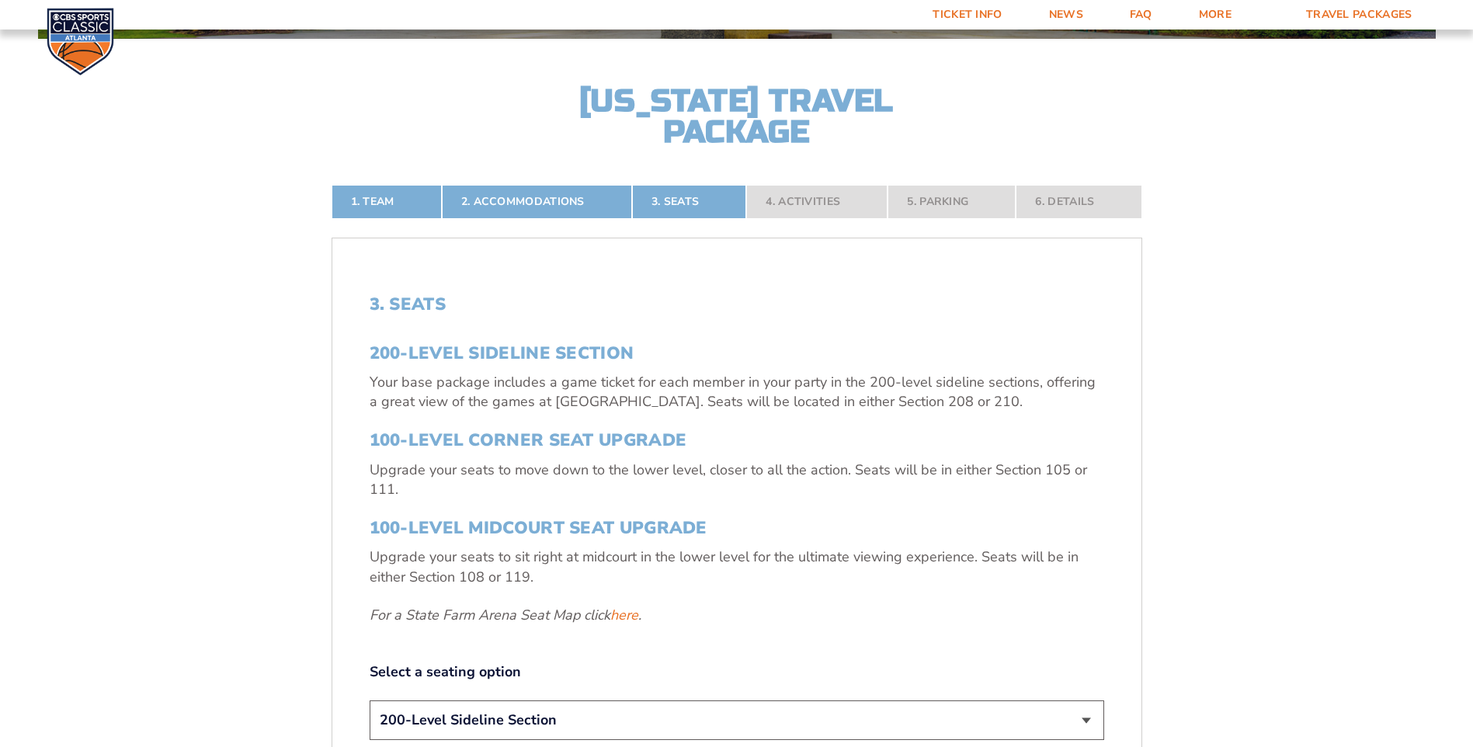
scroll to position [509, 0]
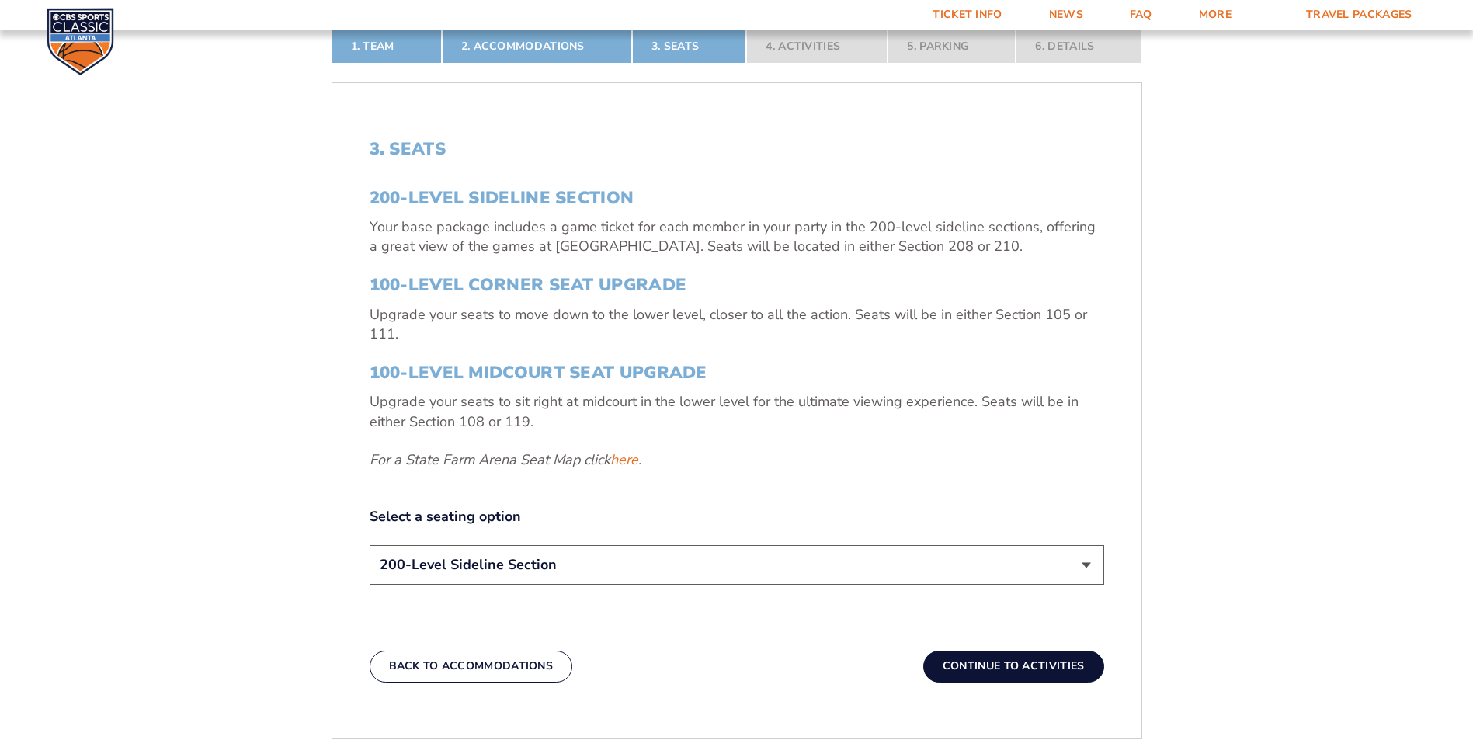
click at [712, 571] on select "200-Level Sideline Section 100-Level Corner Seat Upgrade (+$120 per person) 100…" at bounding box center [737, 565] width 734 height 40
select select "100-Level Corner Seat Upgrade"
click at [370, 545] on select "200-Level Sideline Section 100-Level Corner Seat Upgrade (+$120 per person) 100…" at bounding box center [737, 565] width 734 height 40
click at [1045, 670] on button "Continue To Activities" at bounding box center [1013, 666] width 181 height 31
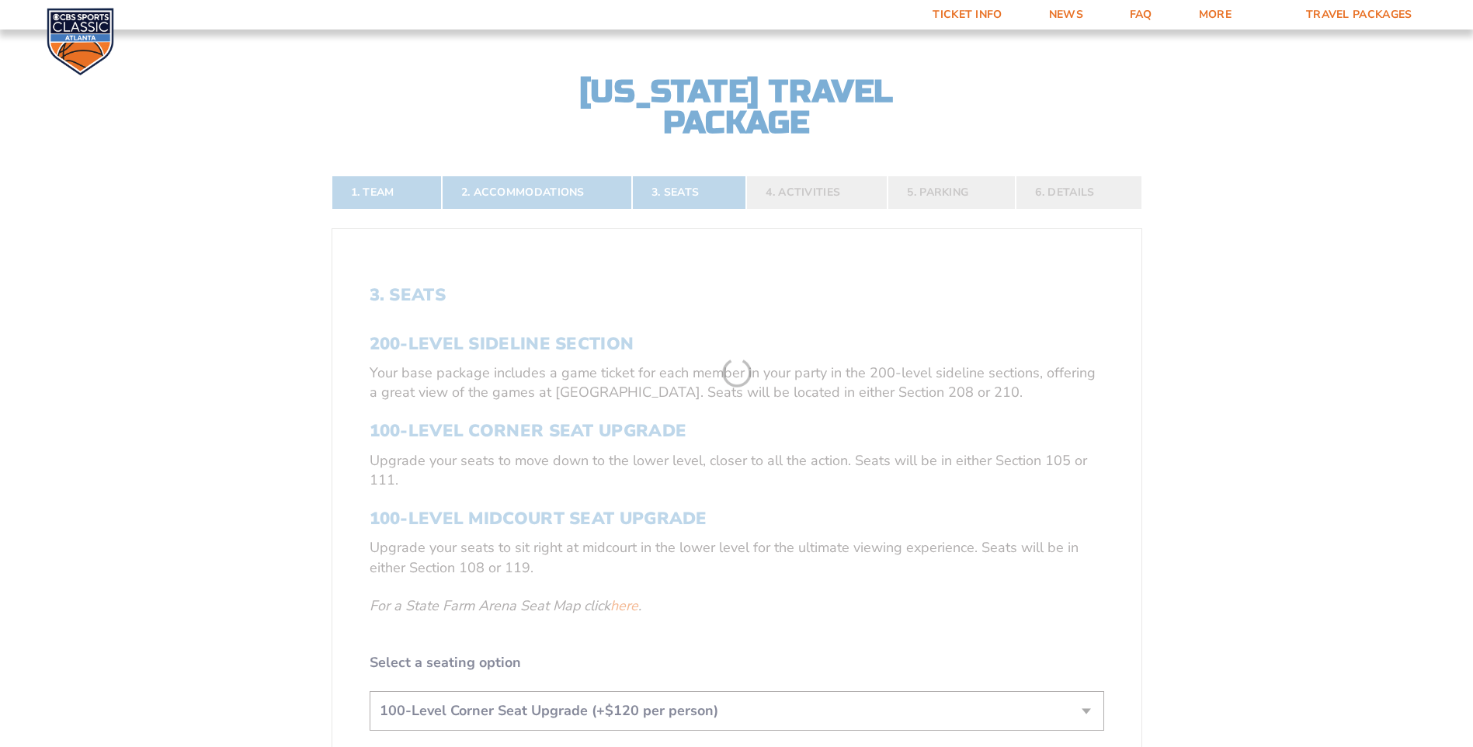
scroll to position [353, 0]
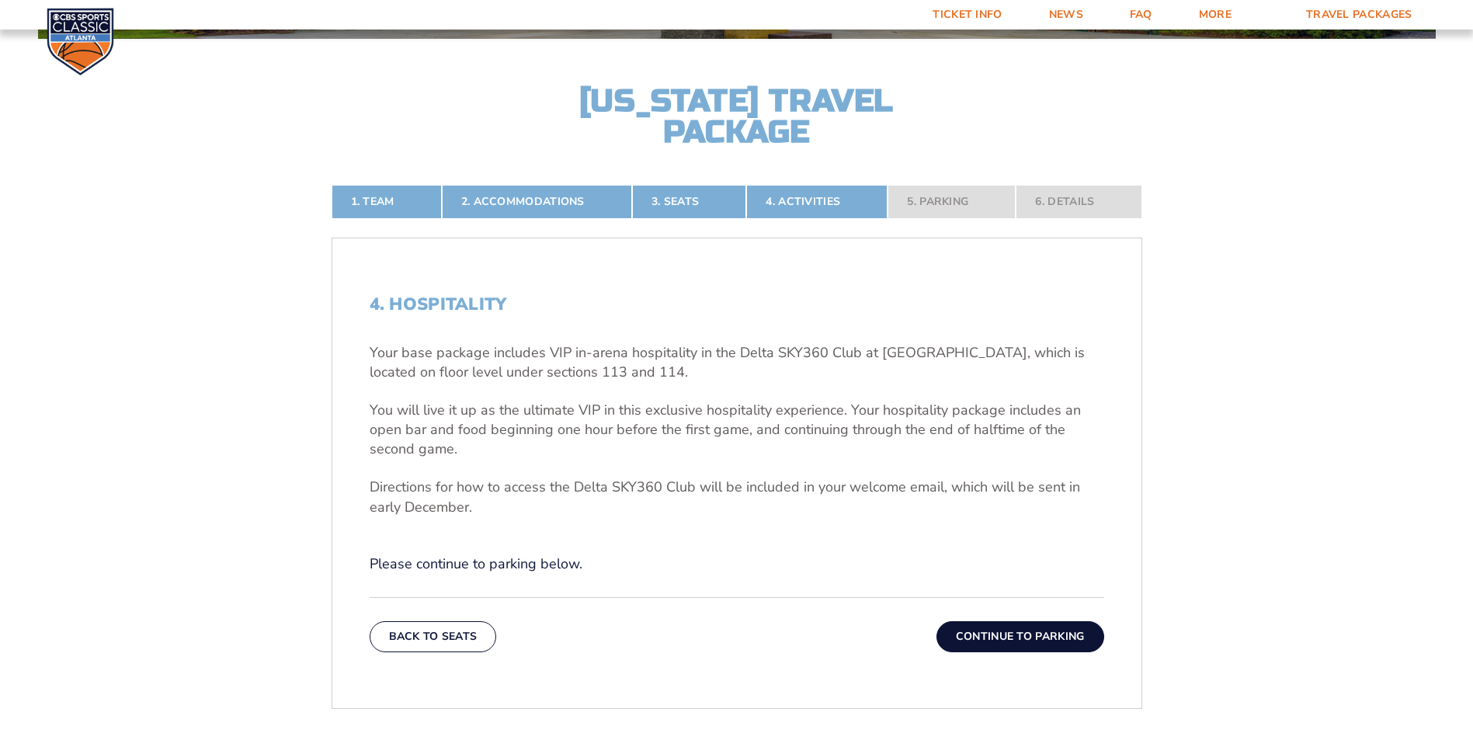
click at [1048, 640] on button "Continue To Parking" at bounding box center [1020, 636] width 168 height 31
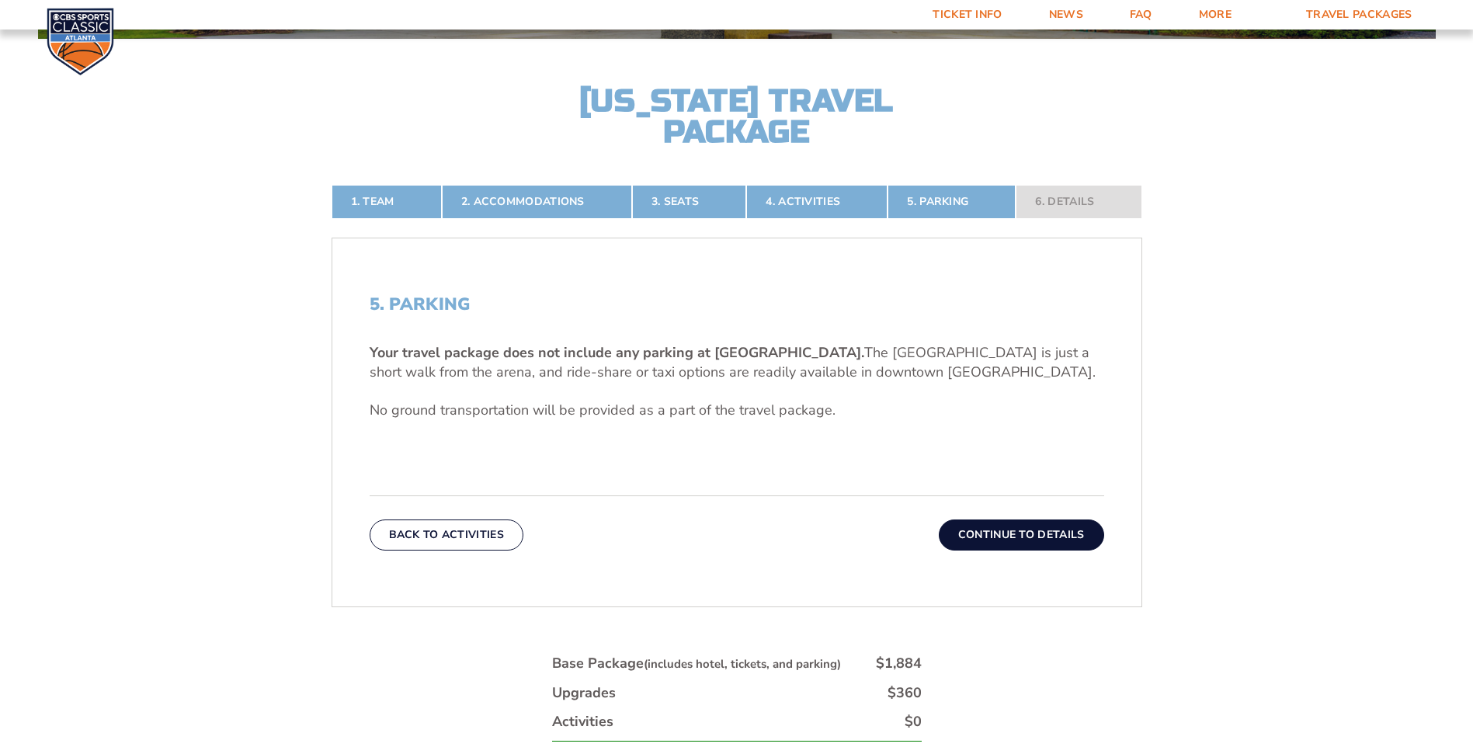
click at [1047, 532] on button "Continue To Details" at bounding box center [1021, 534] width 165 height 31
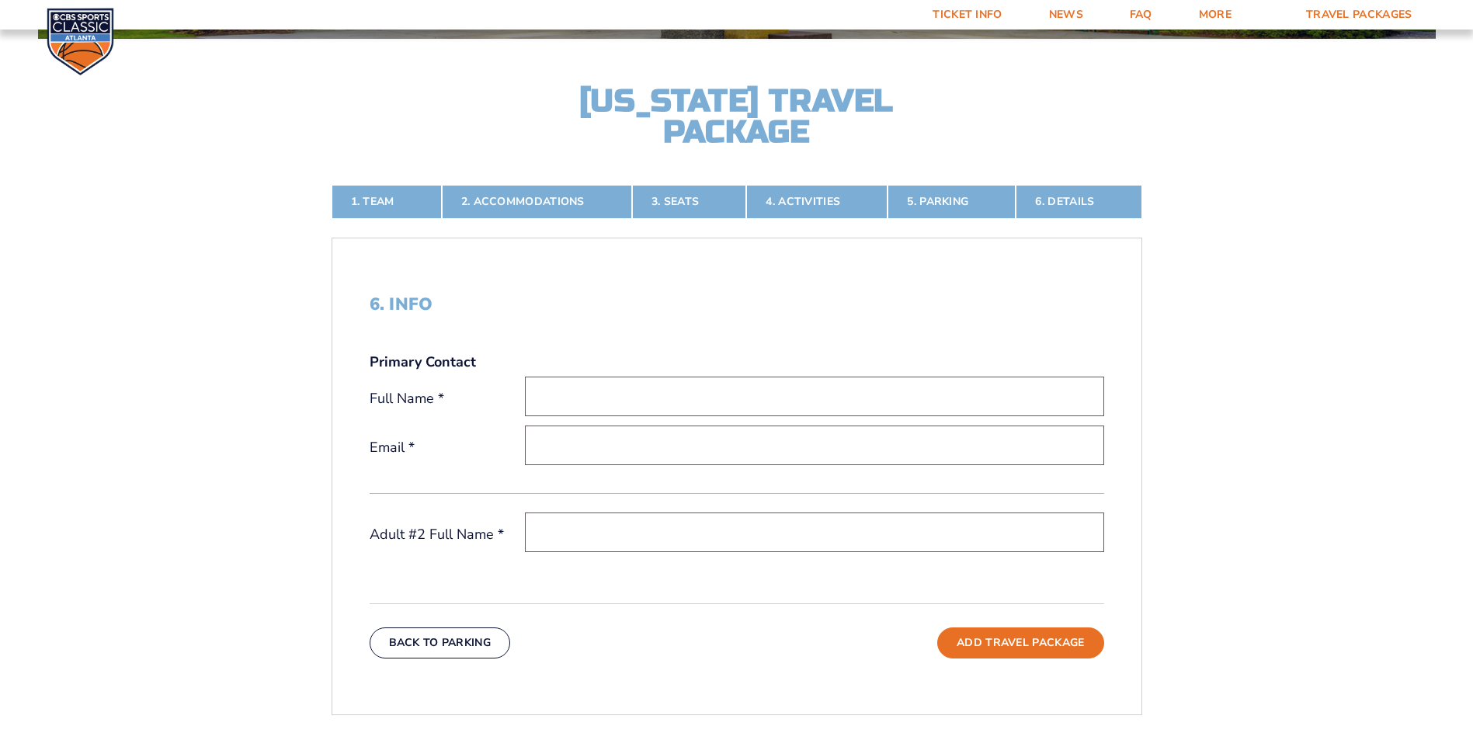
click at [739, 401] on input "text" at bounding box center [814, 397] width 579 height 40
type input "[PERSON_NAME]"
type input "[EMAIL_ADDRESS][DOMAIN_NAME]"
type input "J"
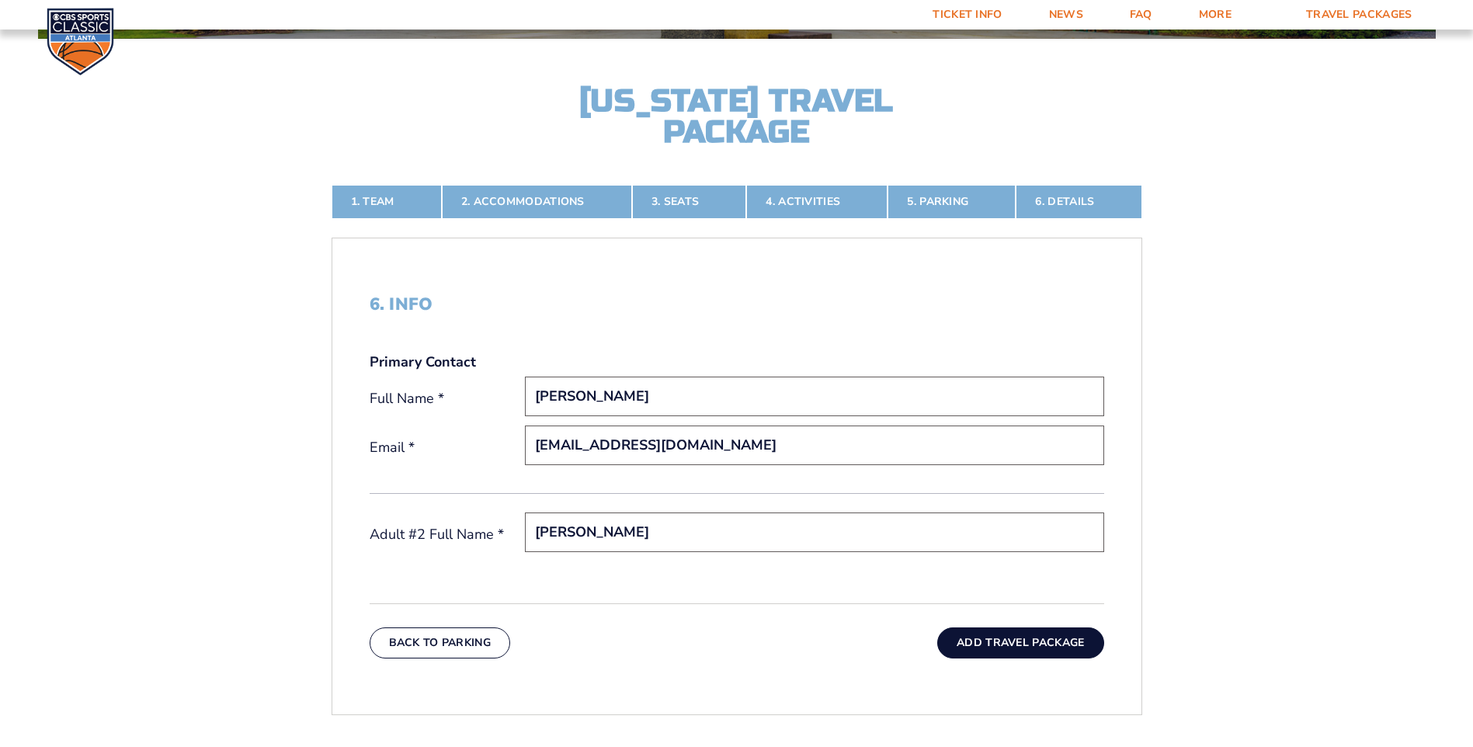
type input "[PERSON_NAME]"
click at [1025, 651] on button "Add Travel Package" at bounding box center [1020, 642] width 166 height 31
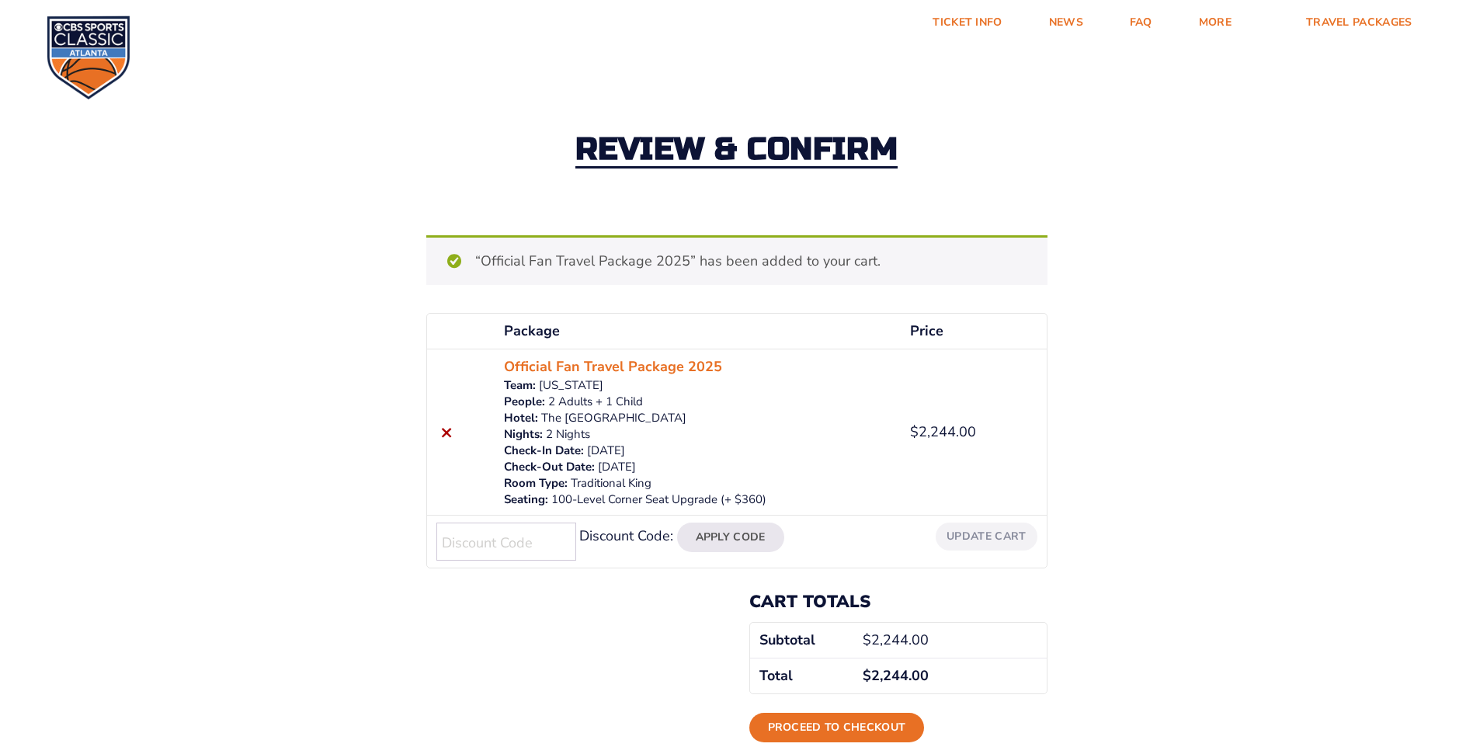
drag, startPoint x: 1198, startPoint y: 505, endPoint x: 1201, endPoint y: 497, distance: 8.4
click at [1200, 500] on div "Review & Confirm “Official Fan Travel Package 2025” has been added to your cart…" at bounding box center [736, 417] width 1473 height 700
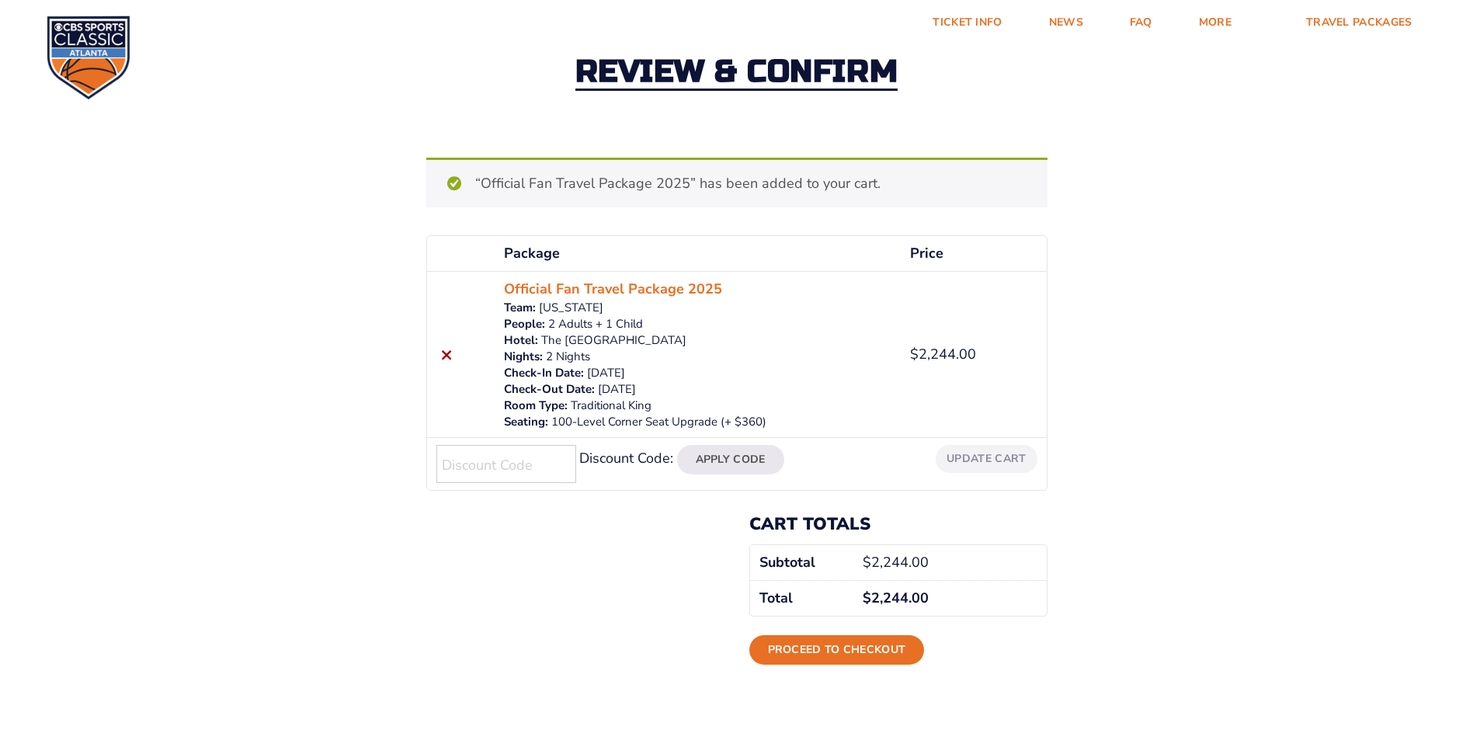
click at [1197, 380] on div "Review & Confirm “Official Fan Travel Package 2025” has been added to your cart…" at bounding box center [736, 339] width 1473 height 700
click at [1132, 19] on link "FAQ" at bounding box center [1140, 22] width 69 height 45
